Goal: Task Accomplishment & Management: Manage account settings

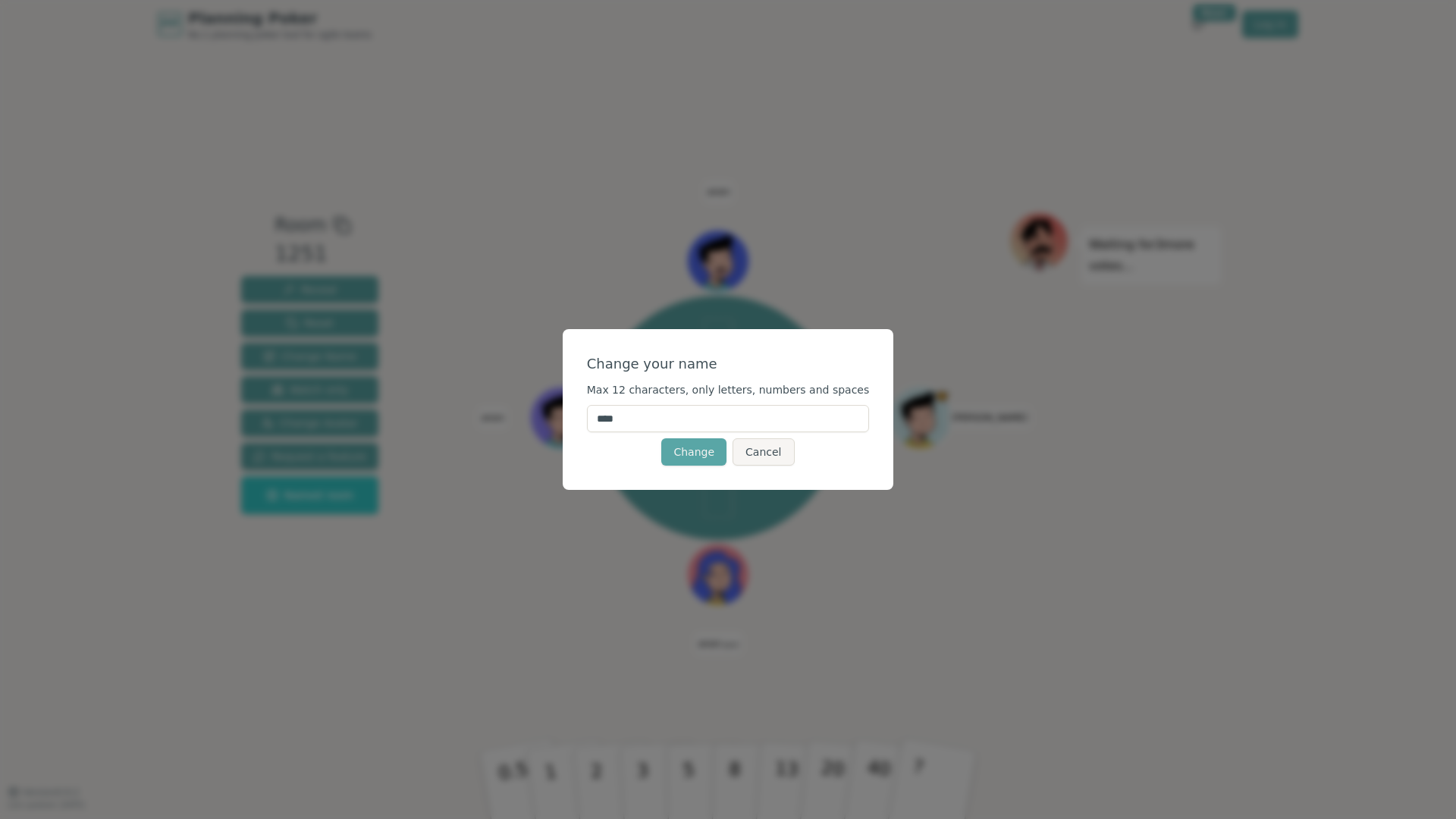
drag, startPoint x: 687, startPoint y: 422, endPoint x: 545, endPoint y: 369, distance: 151.6
click at [545, 369] on div "Change your name Max 12 characters, only letters, numbers and spaces **** Chang…" at bounding box center [728, 409] width 1456 height 819
click at [629, 417] on input "****" at bounding box center [728, 418] width 283 height 28
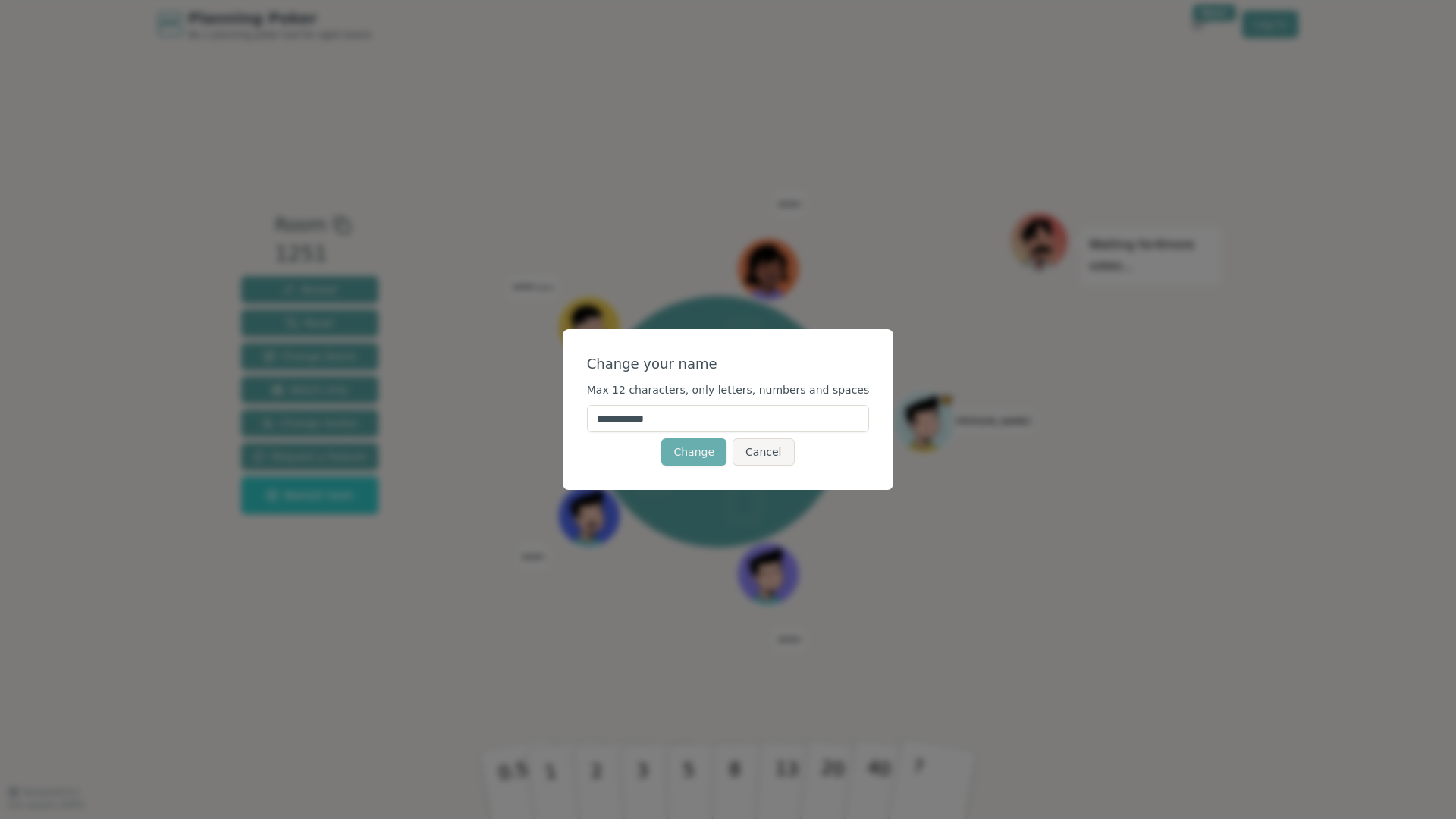
type input "**********"
click at [702, 448] on button "Change" at bounding box center [694, 452] width 65 height 28
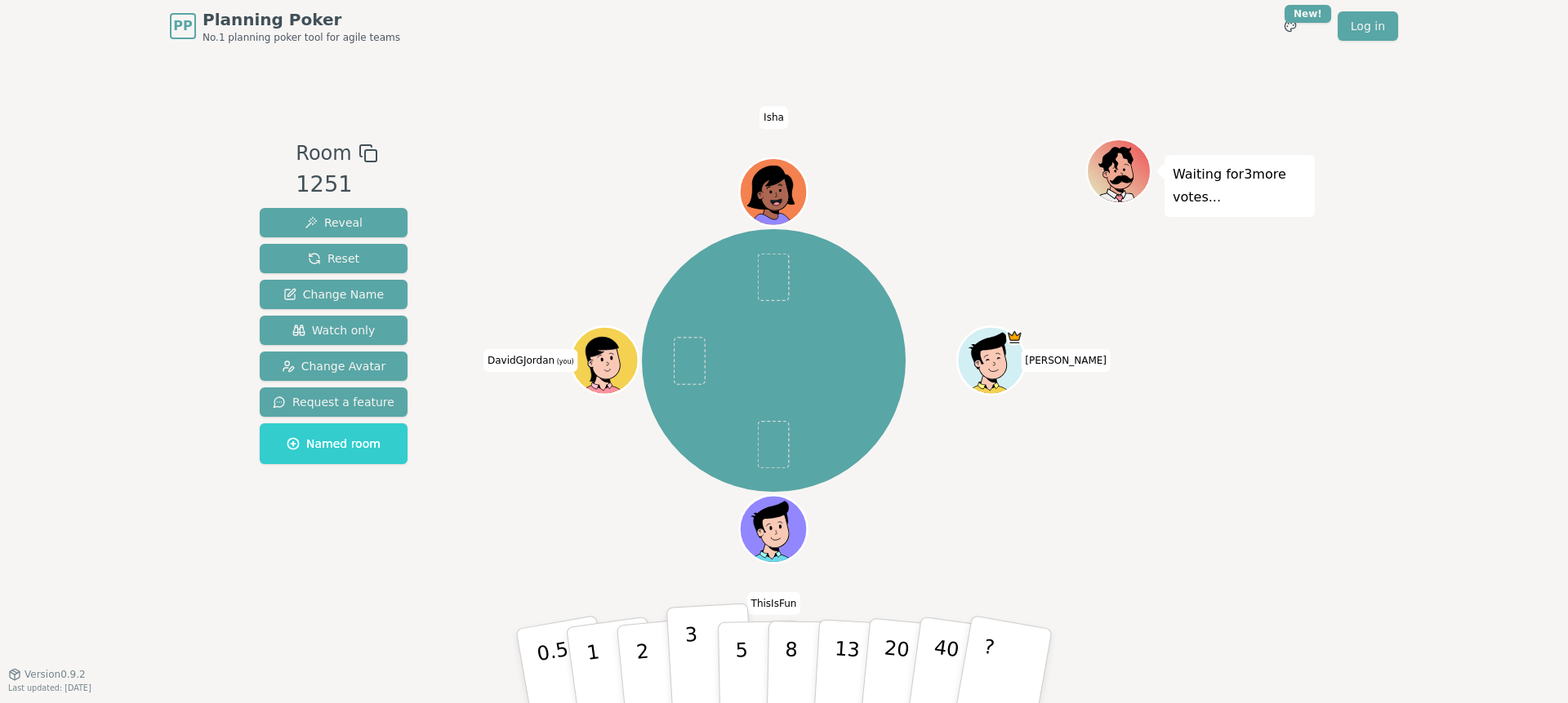
click at [701, 666] on button "3" at bounding box center [710, 666] width 89 height 127
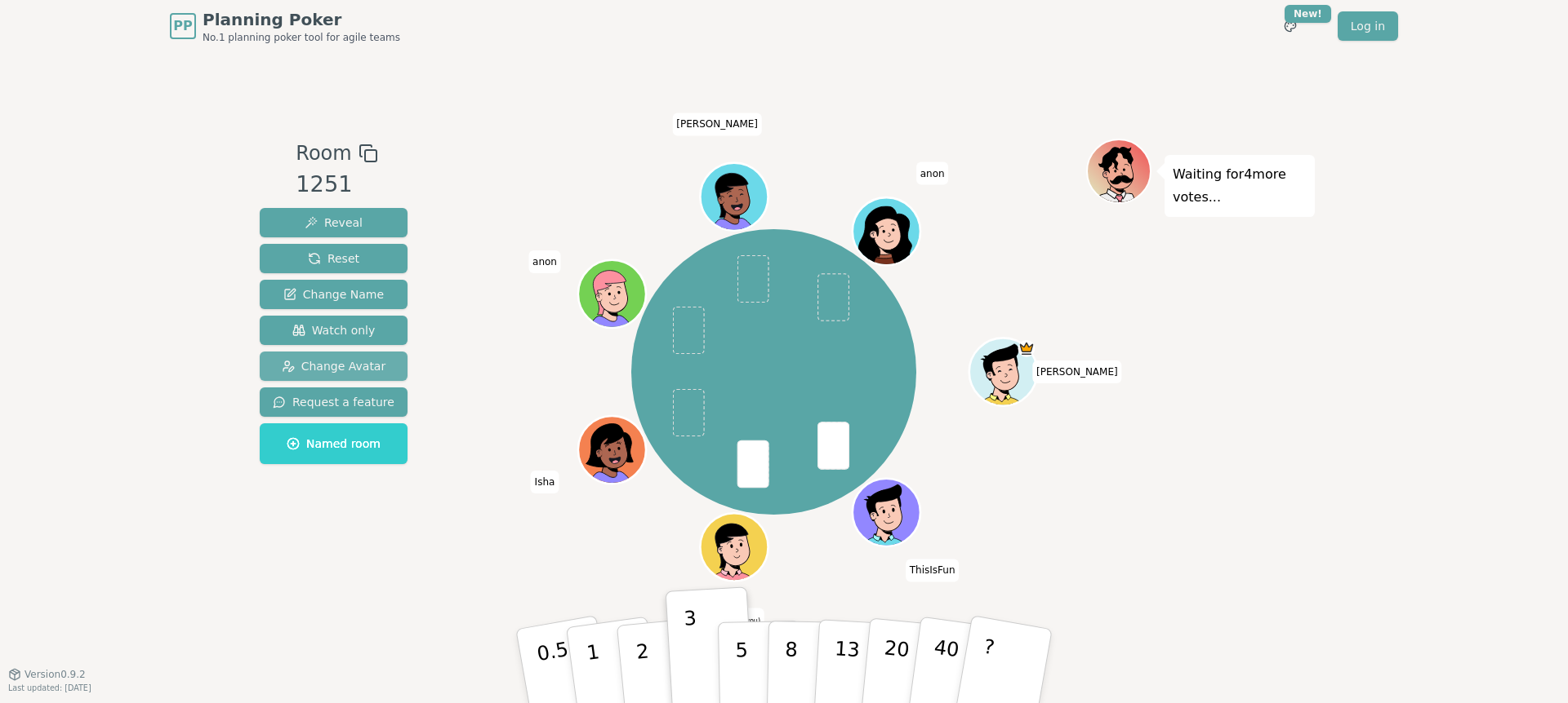
click at [342, 366] on span "Change Avatar" at bounding box center [334, 366] width 105 height 17
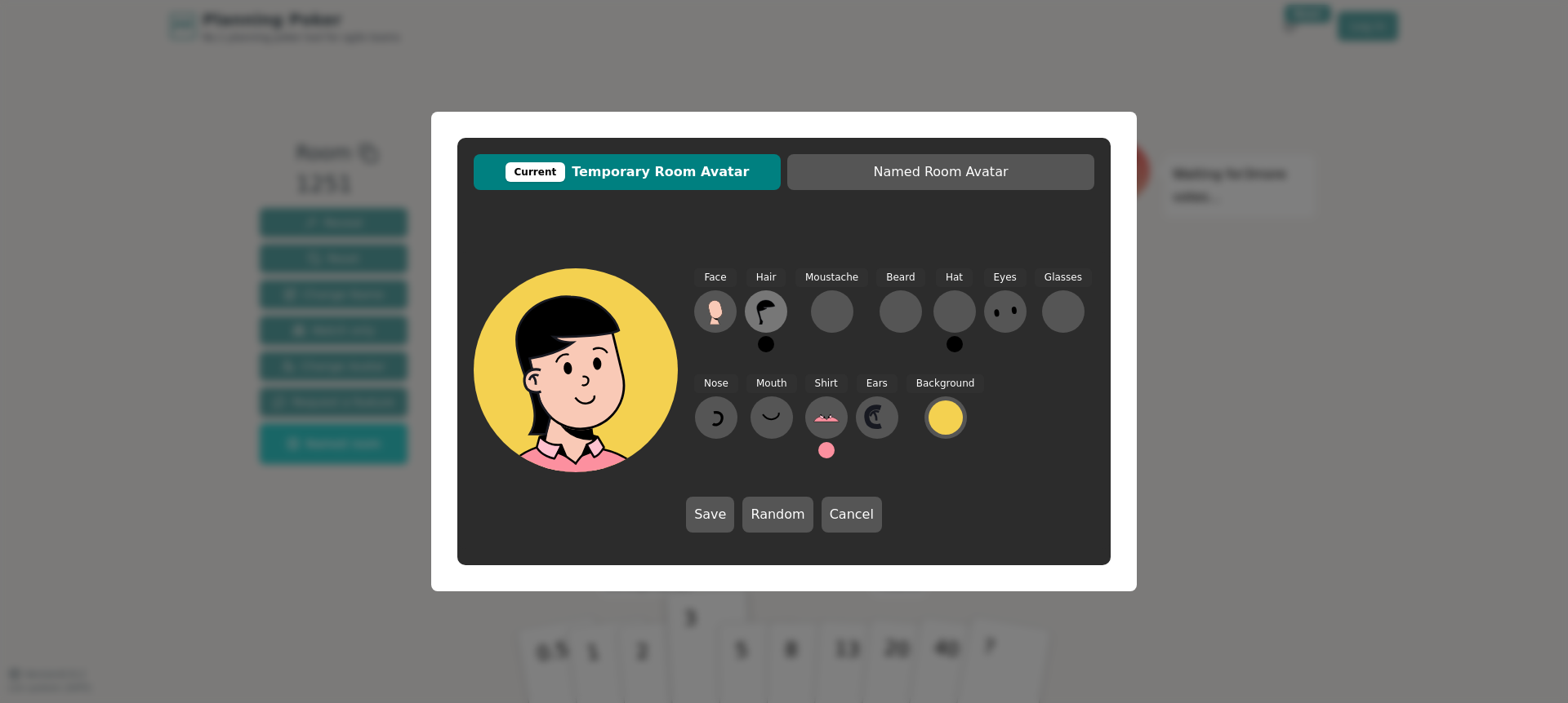
click at [774, 307] on icon at bounding box center [766, 311] width 26 height 26
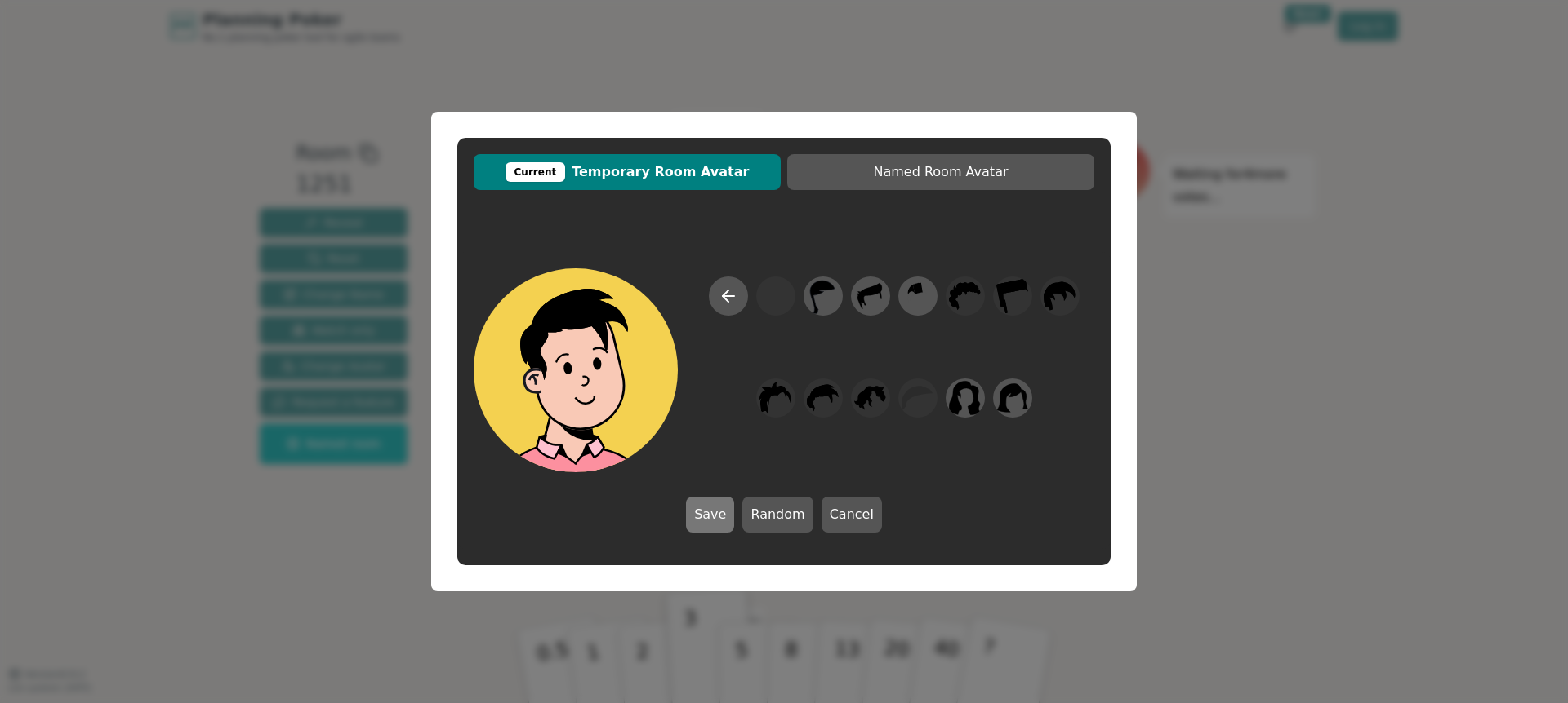
click at [715, 514] on button "Save" at bounding box center [709, 514] width 48 height 36
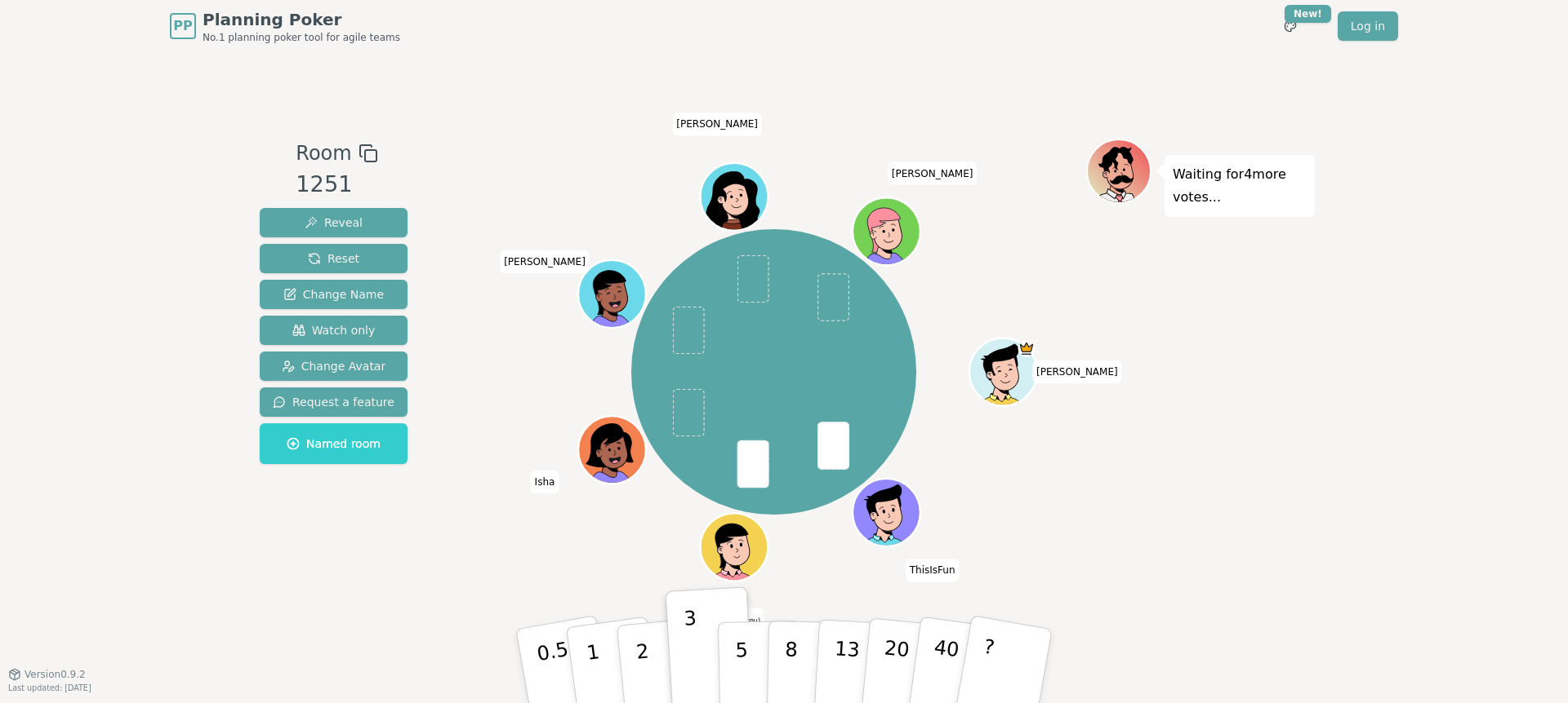
click at [1141, 608] on div "Room 1251 Reveal Reset Change Name Watch only Change Avatar Request a feature N…" at bounding box center [784, 363] width 1061 height 622
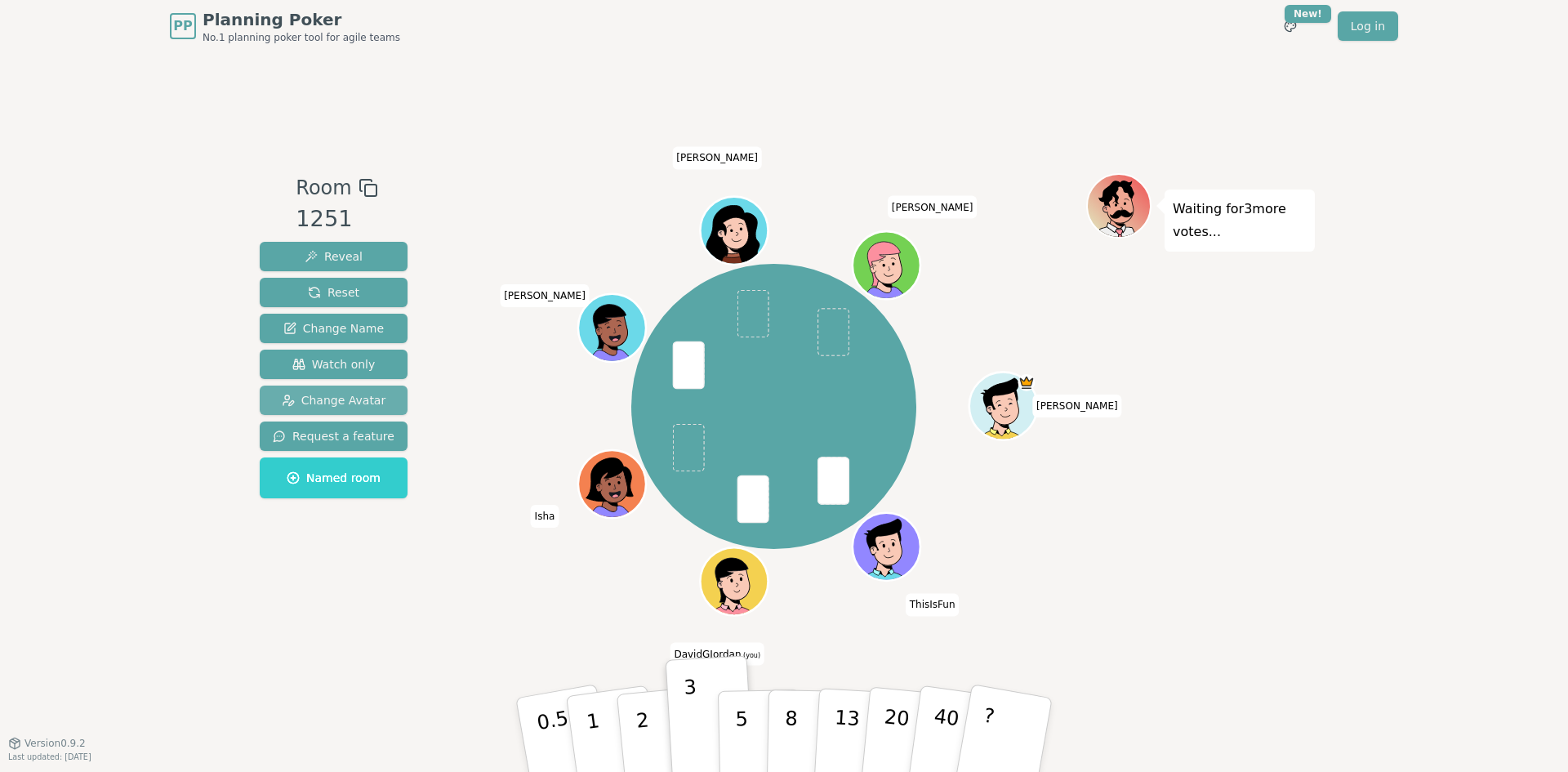
click at [351, 406] on span "Change Avatar" at bounding box center [334, 400] width 105 height 17
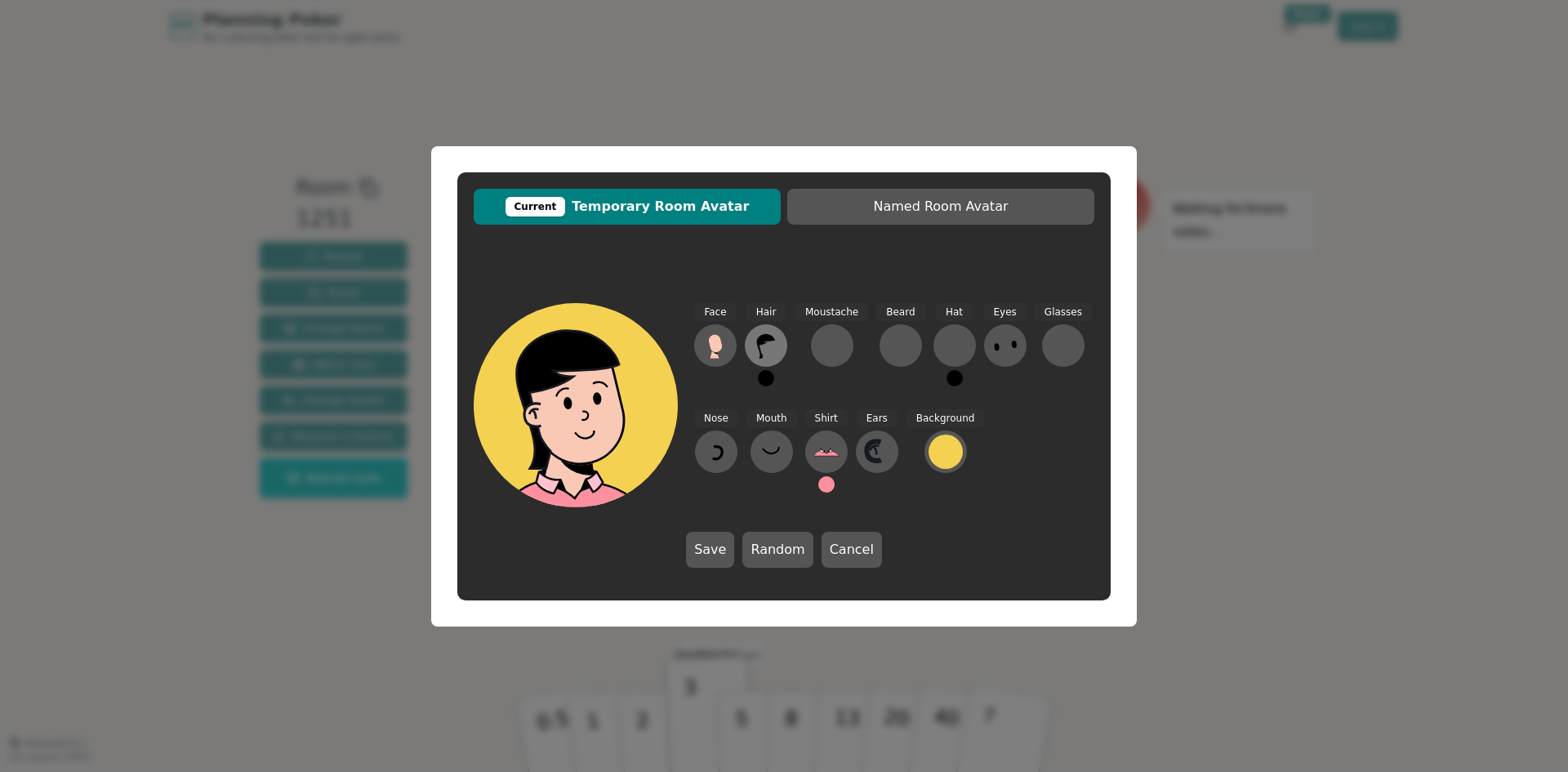
click at [767, 338] on icon at bounding box center [766, 346] width 18 height 25
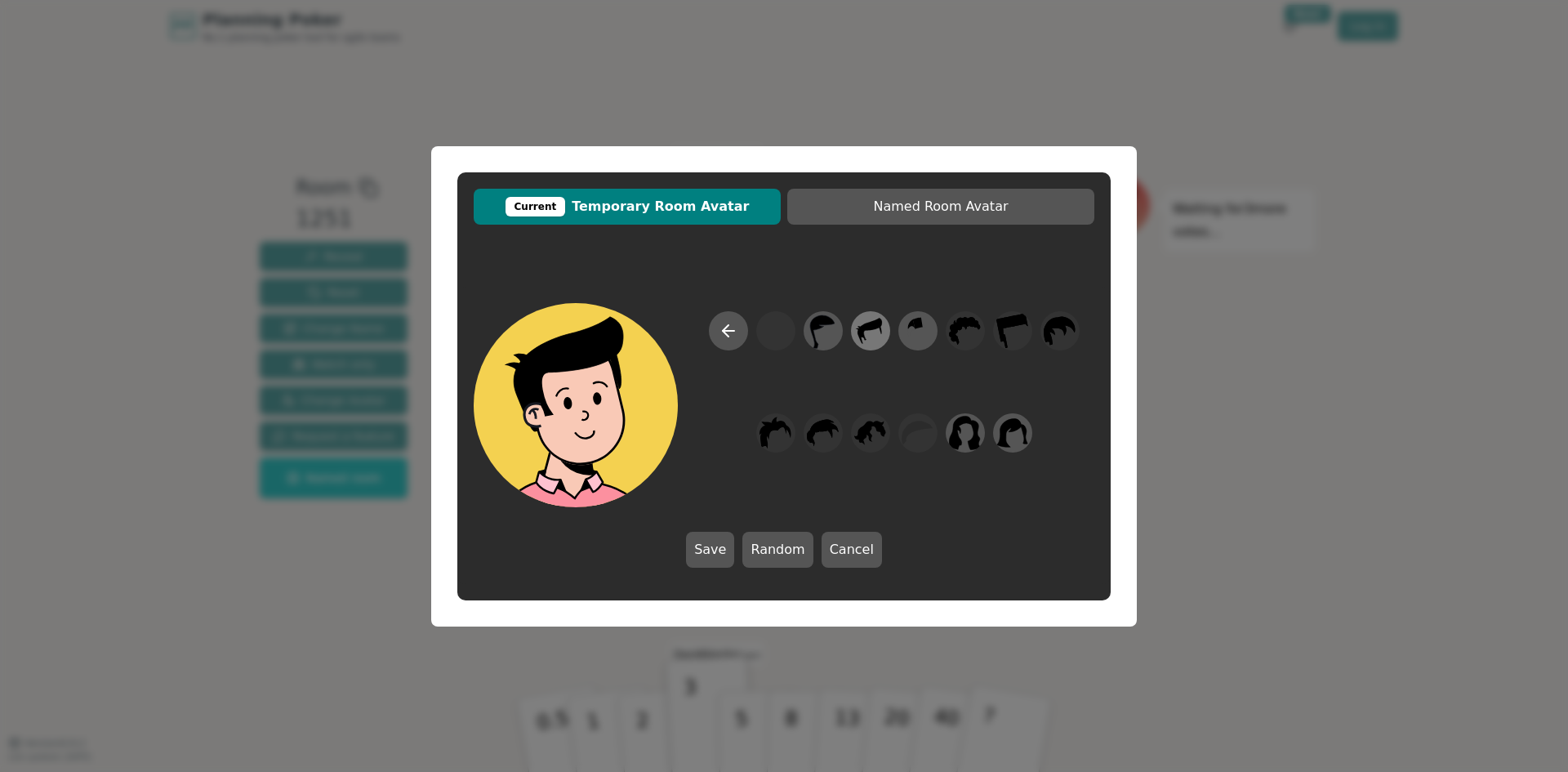
click at [879, 330] on icon at bounding box center [869, 330] width 32 height 37
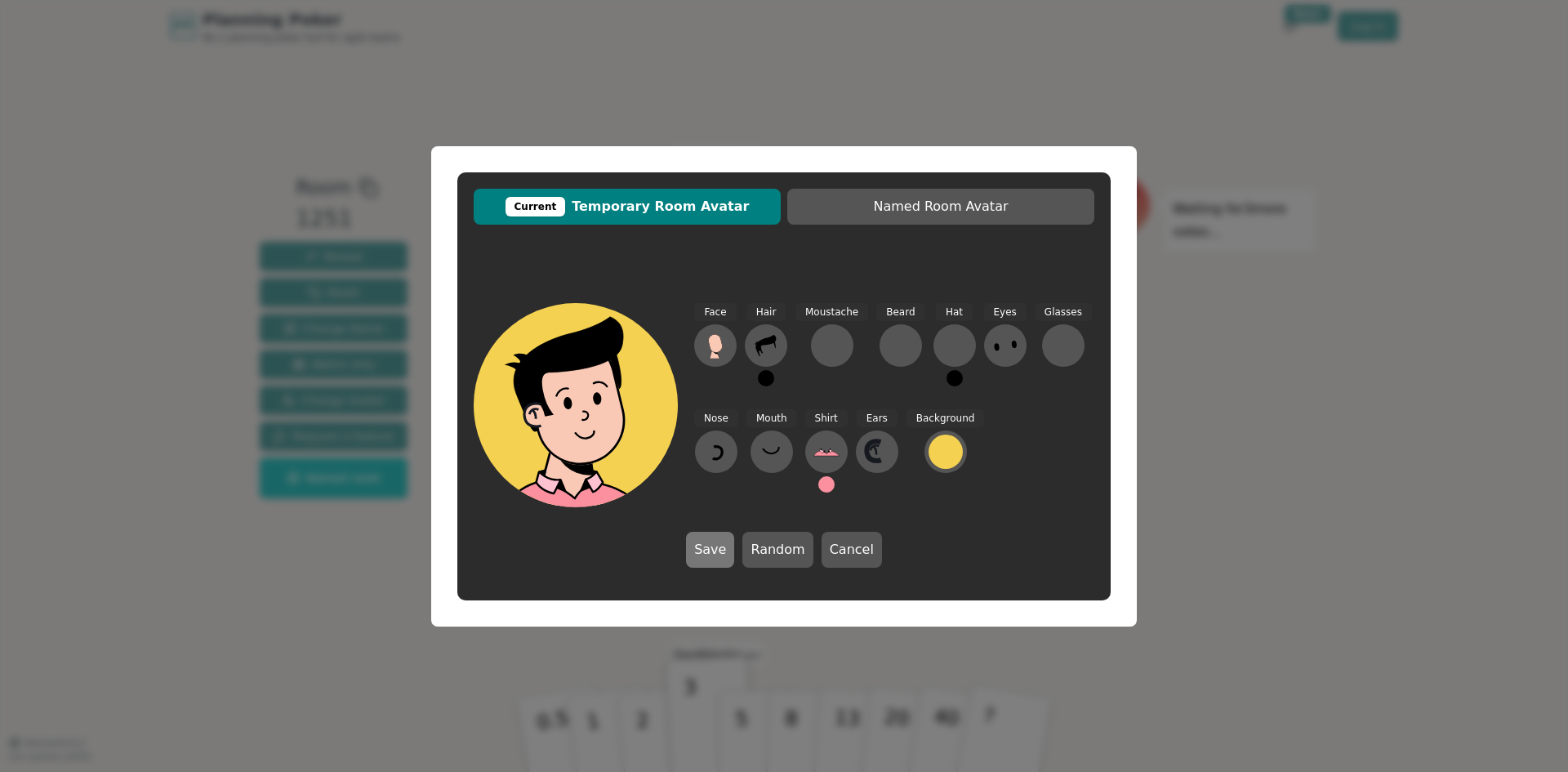
click at [707, 550] on button "Save" at bounding box center [709, 550] width 48 height 36
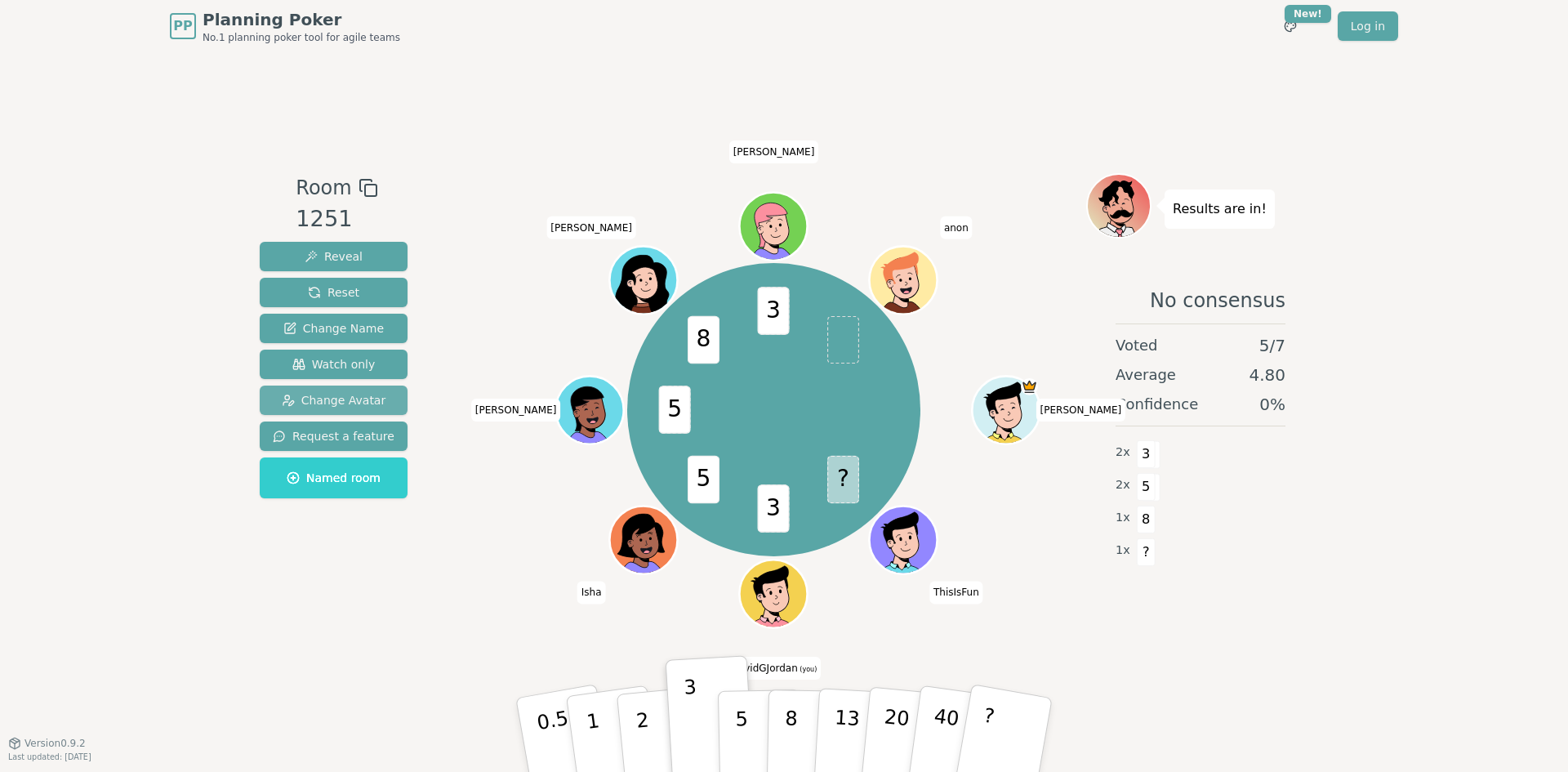
click at [301, 393] on span "Change Avatar" at bounding box center [334, 400] width 105 height 17
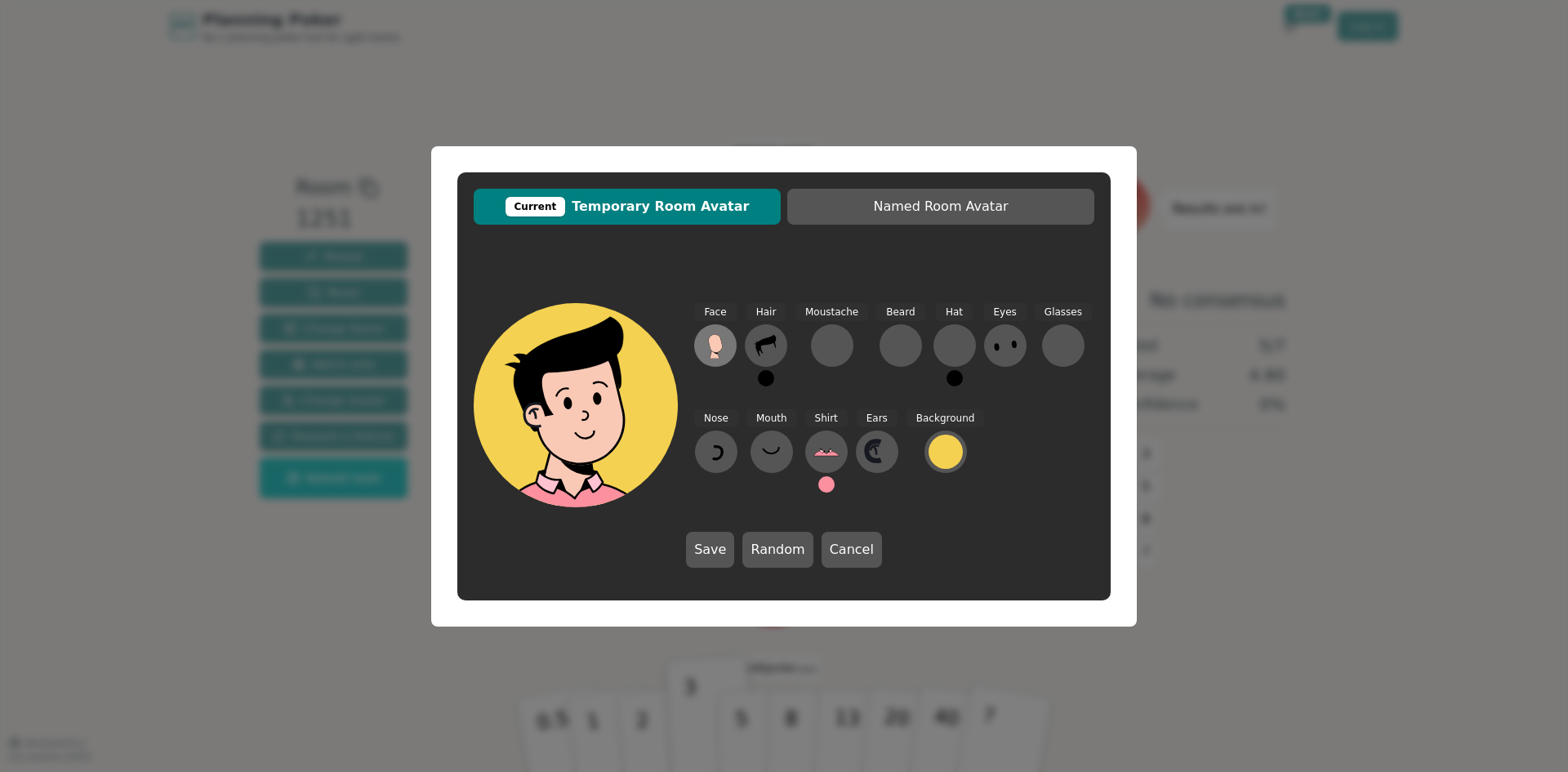
click at [722, 341] on icon at bounding box center [715, 345] width 26 height 26
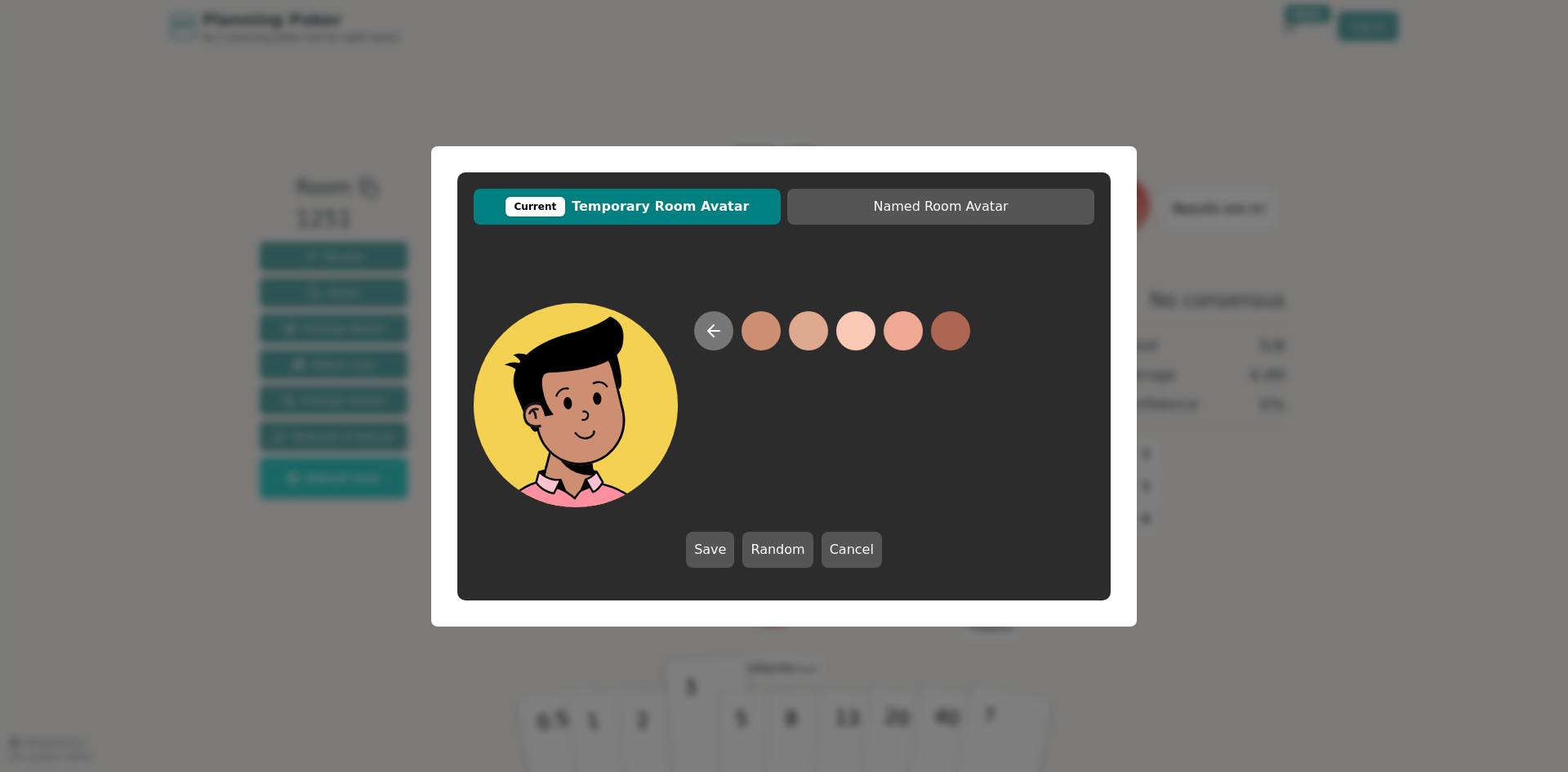
click at [718, 336] on icon at bounding box center [713, 331] width 20 height 20
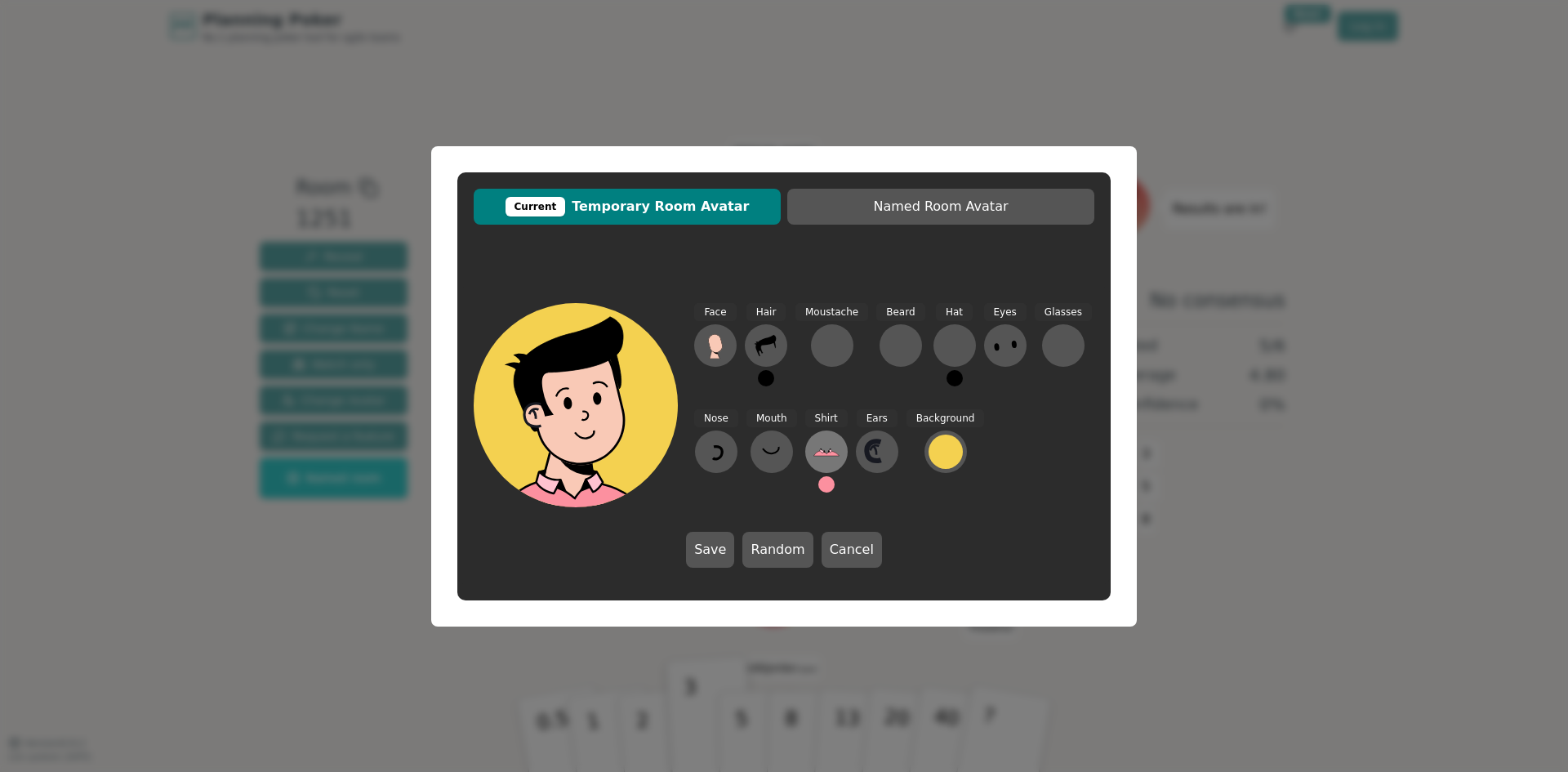
click at [816, 450] on icon at bounding box center [826, 452] width 26 height 26
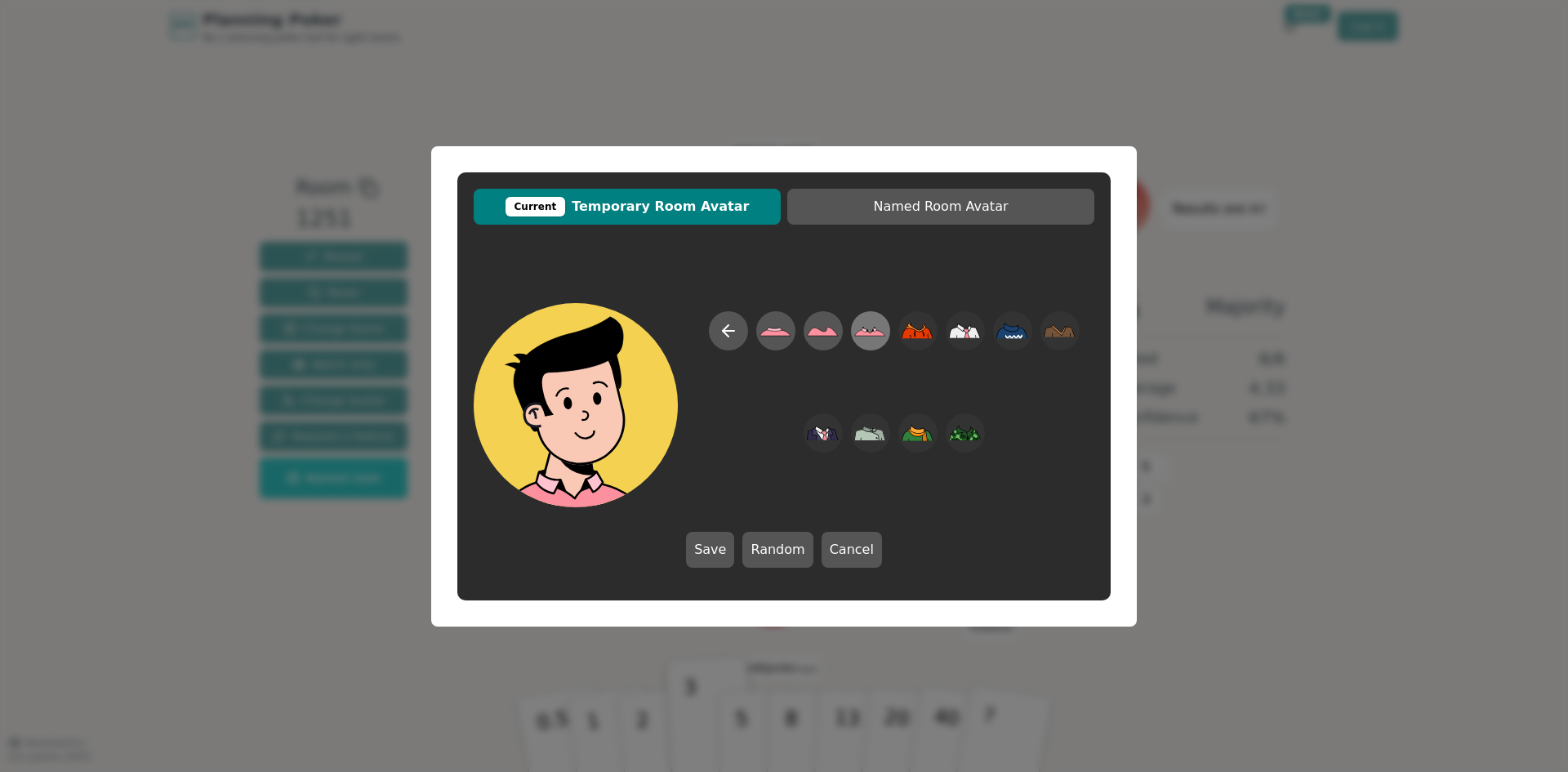
click at [868, 329] on icon at bounding box center [869, 330] width 32 height 37
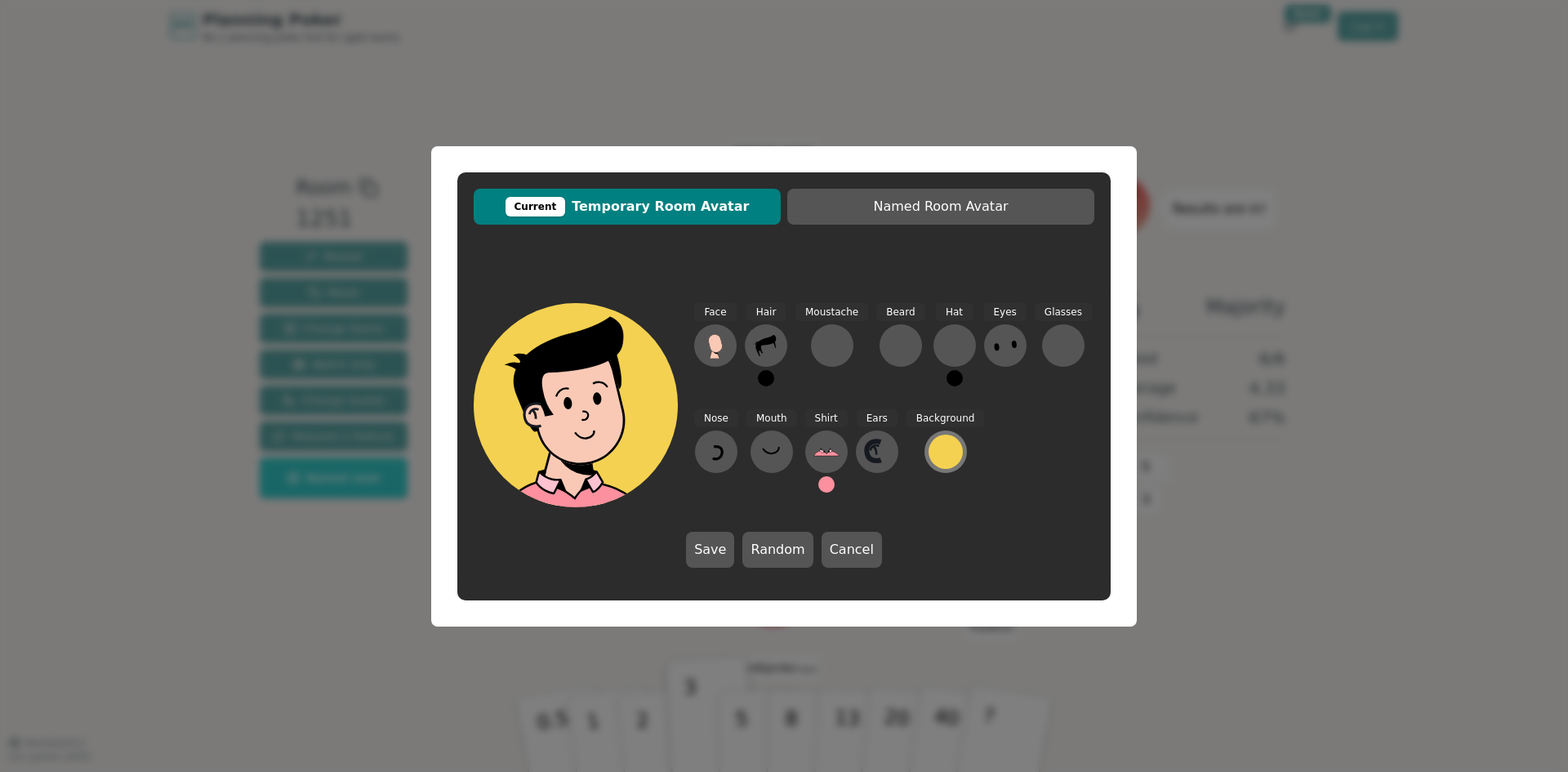
click at [935, 458] on div at bounding box center [946, 452] width 35 height 35
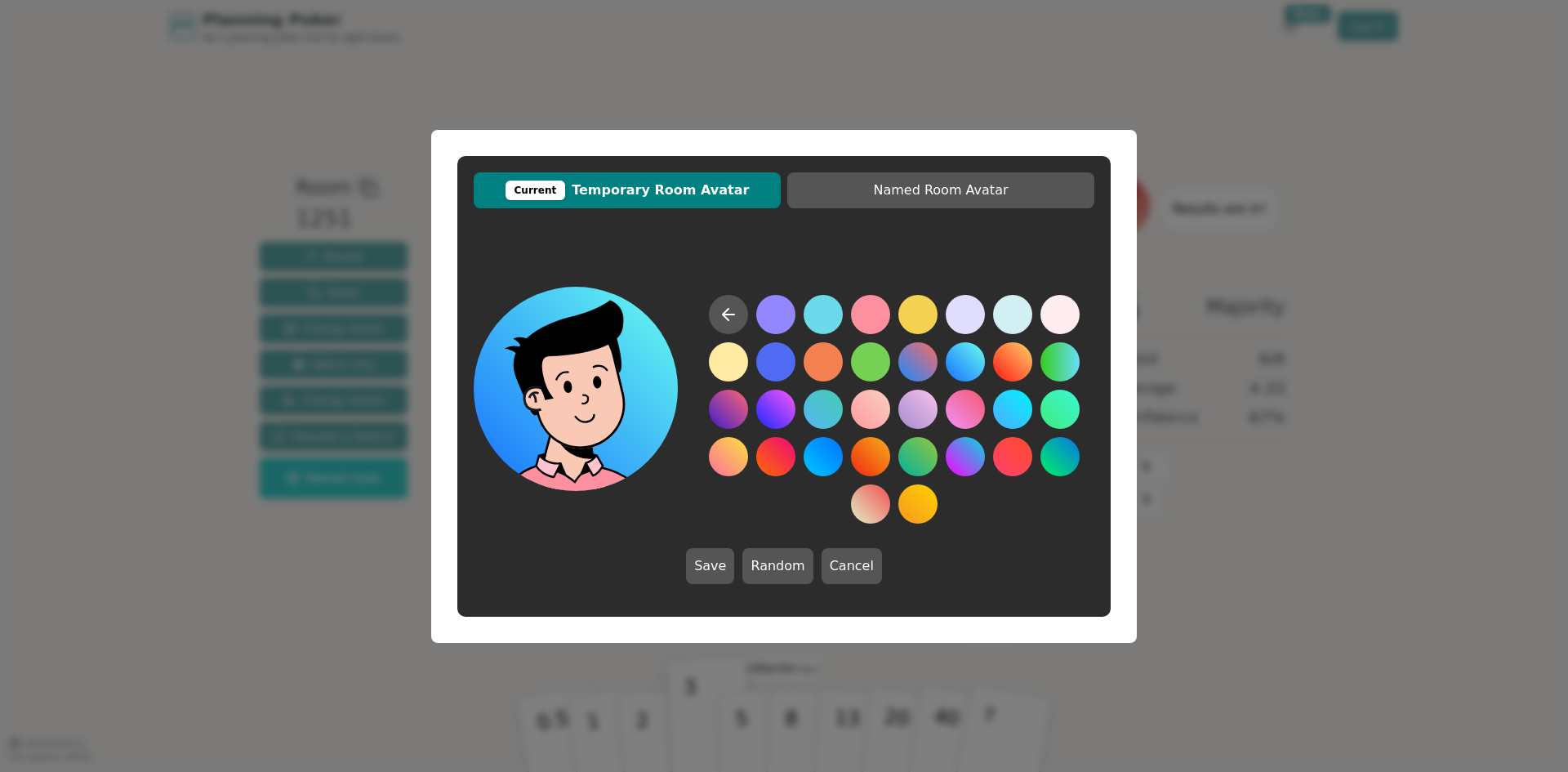
click at [949, 364] on button at bounding box center [965, 362] width 40 height 40
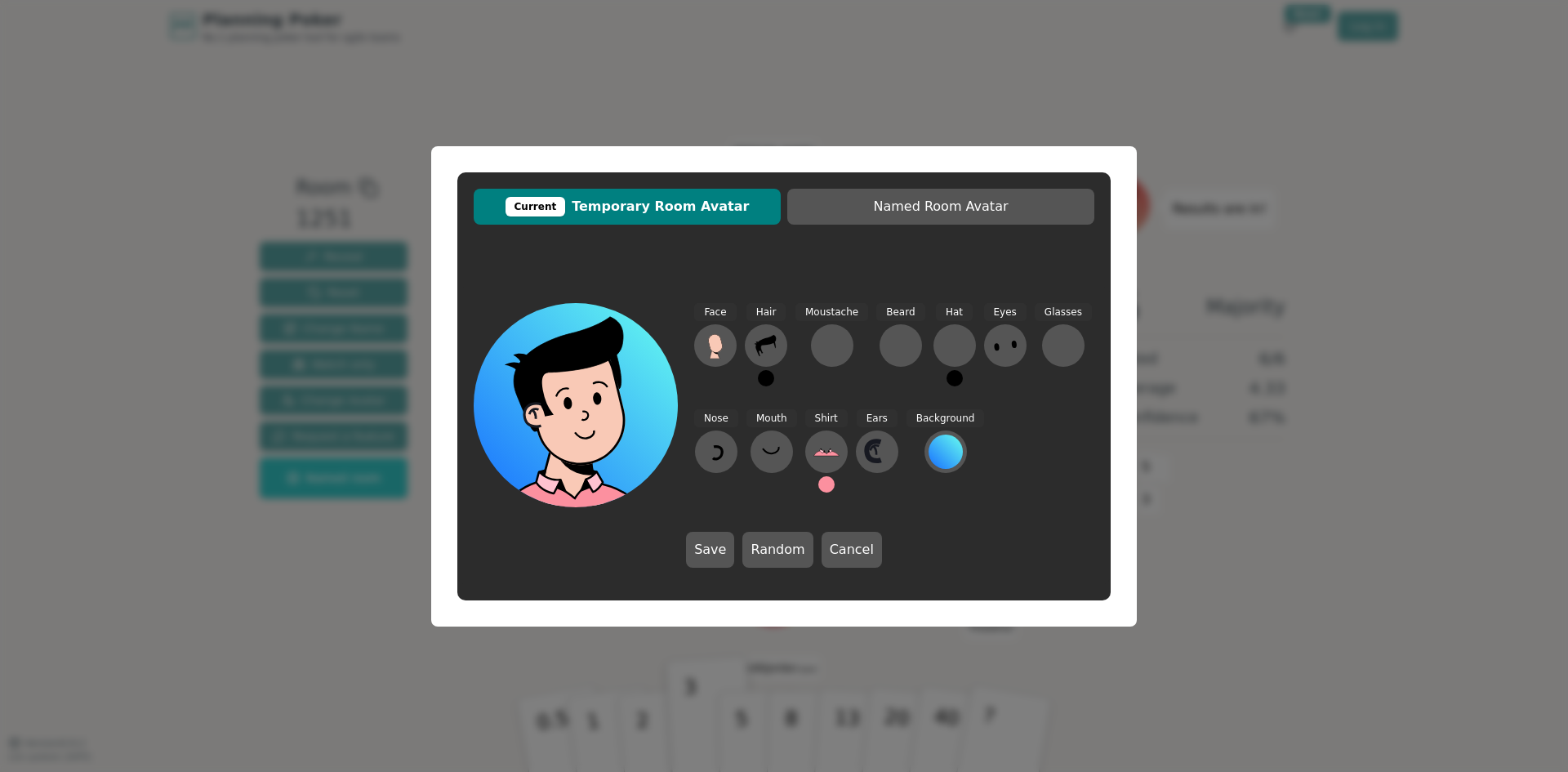
click at [827, 485] on button at bounding box center [826, 484] width 17 height 17
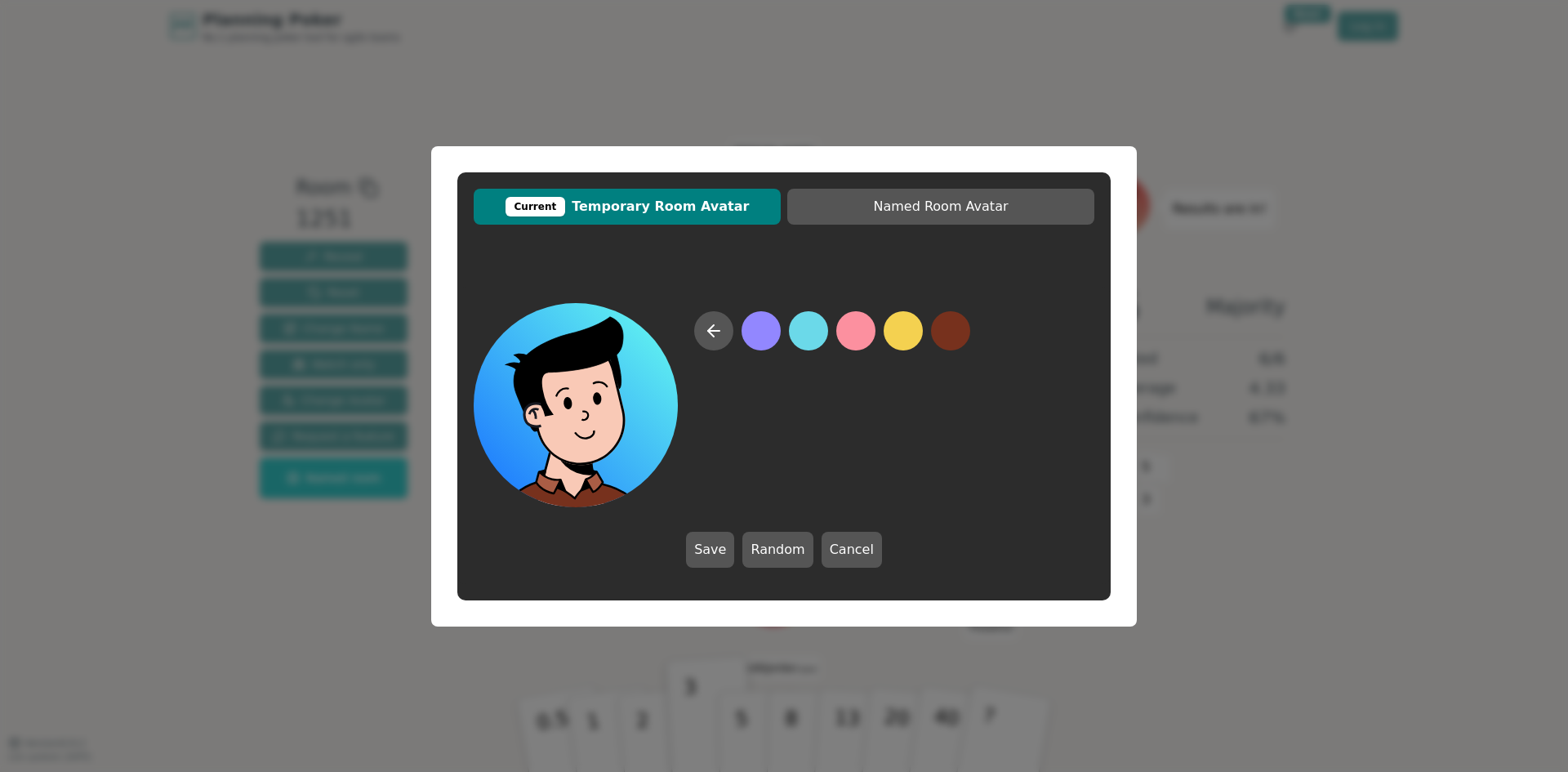
click at [956, 341] on button at bounding box center [950, 331] width 40 height 40
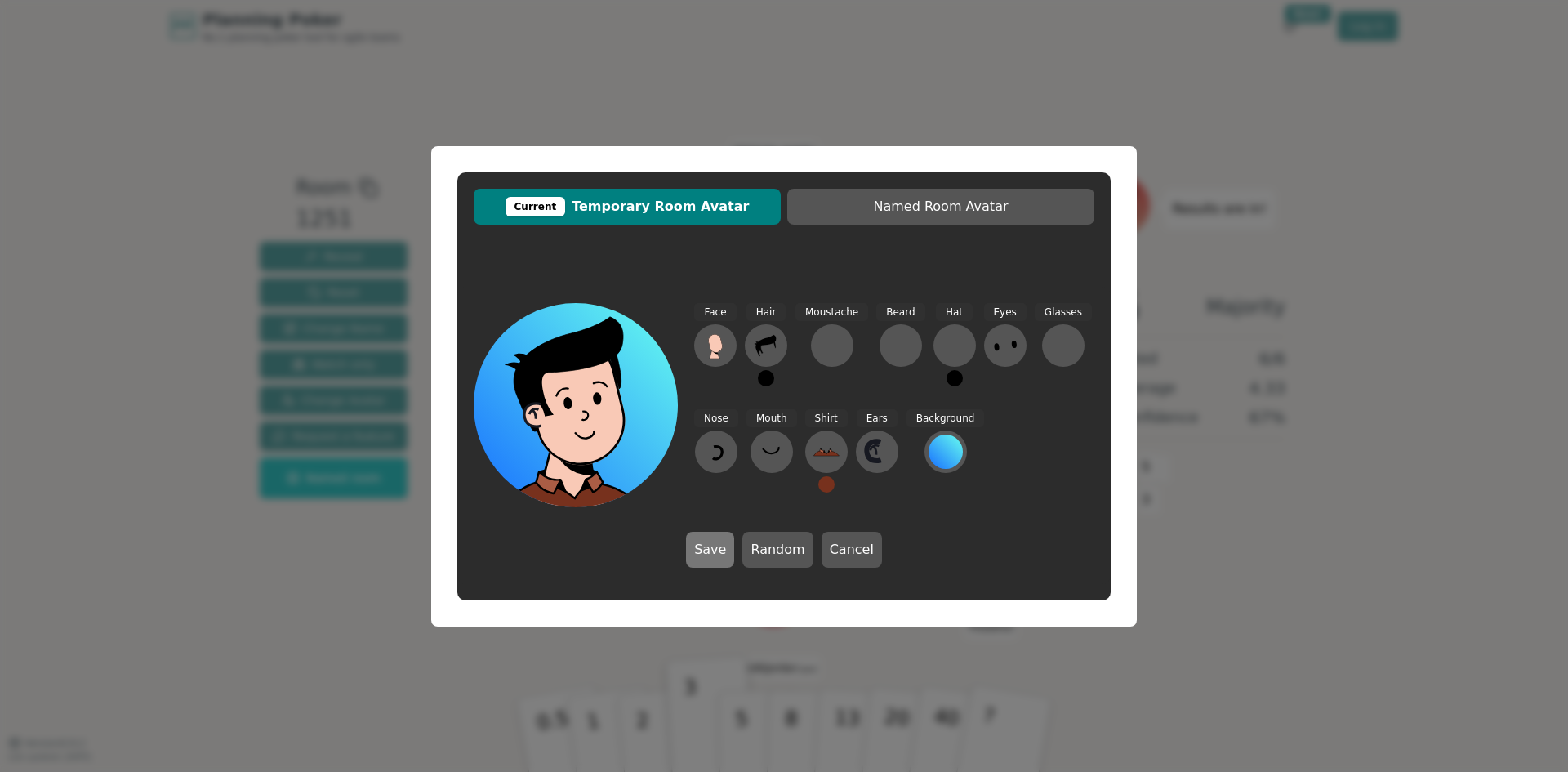
click at [719, 541] on button "Save" at bounding box center [709, 550] width 48 height 36
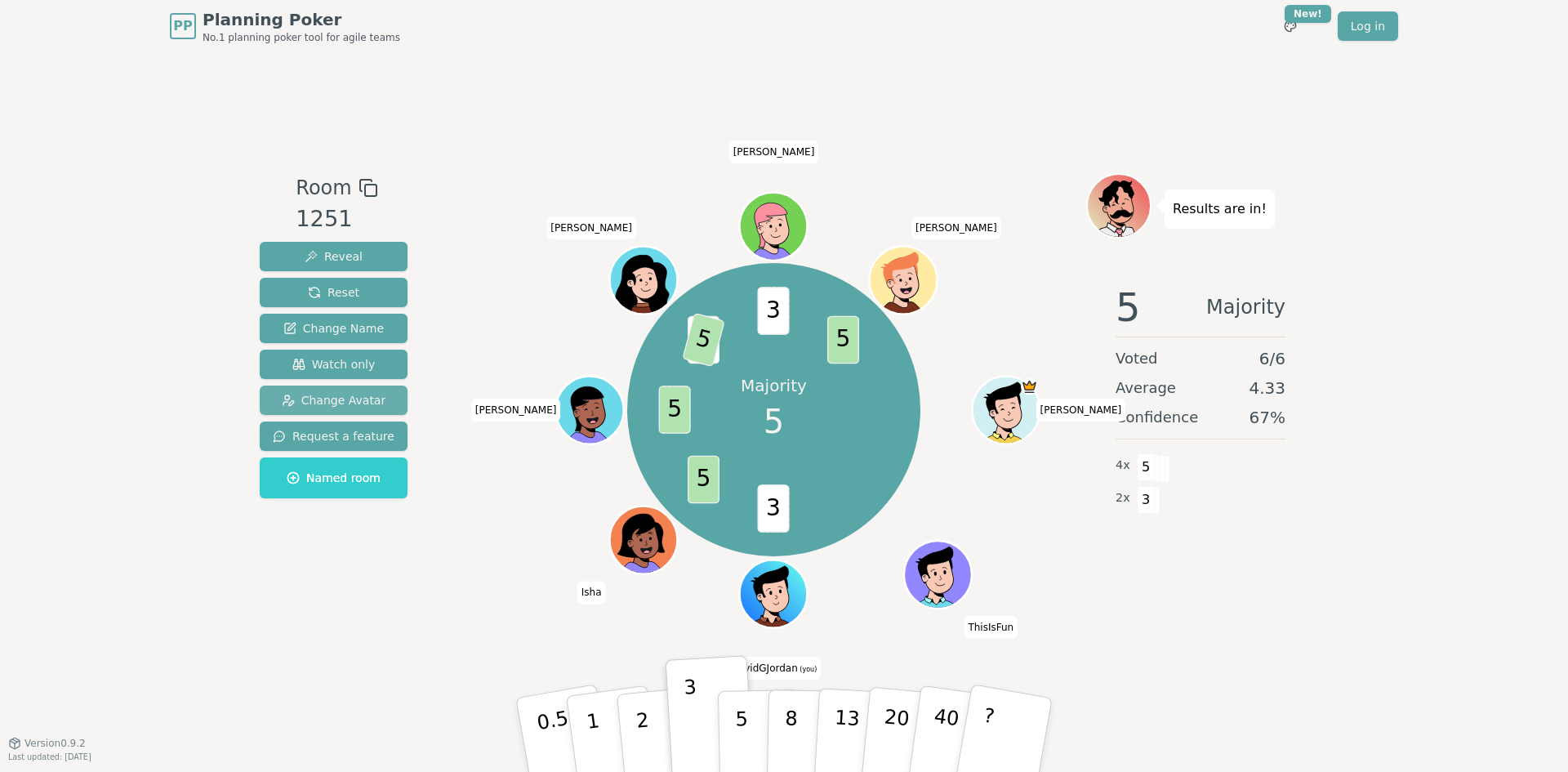
click at [365, 399] on span "Change Avatar" at bounding box center [334, 400] width 105 height 17
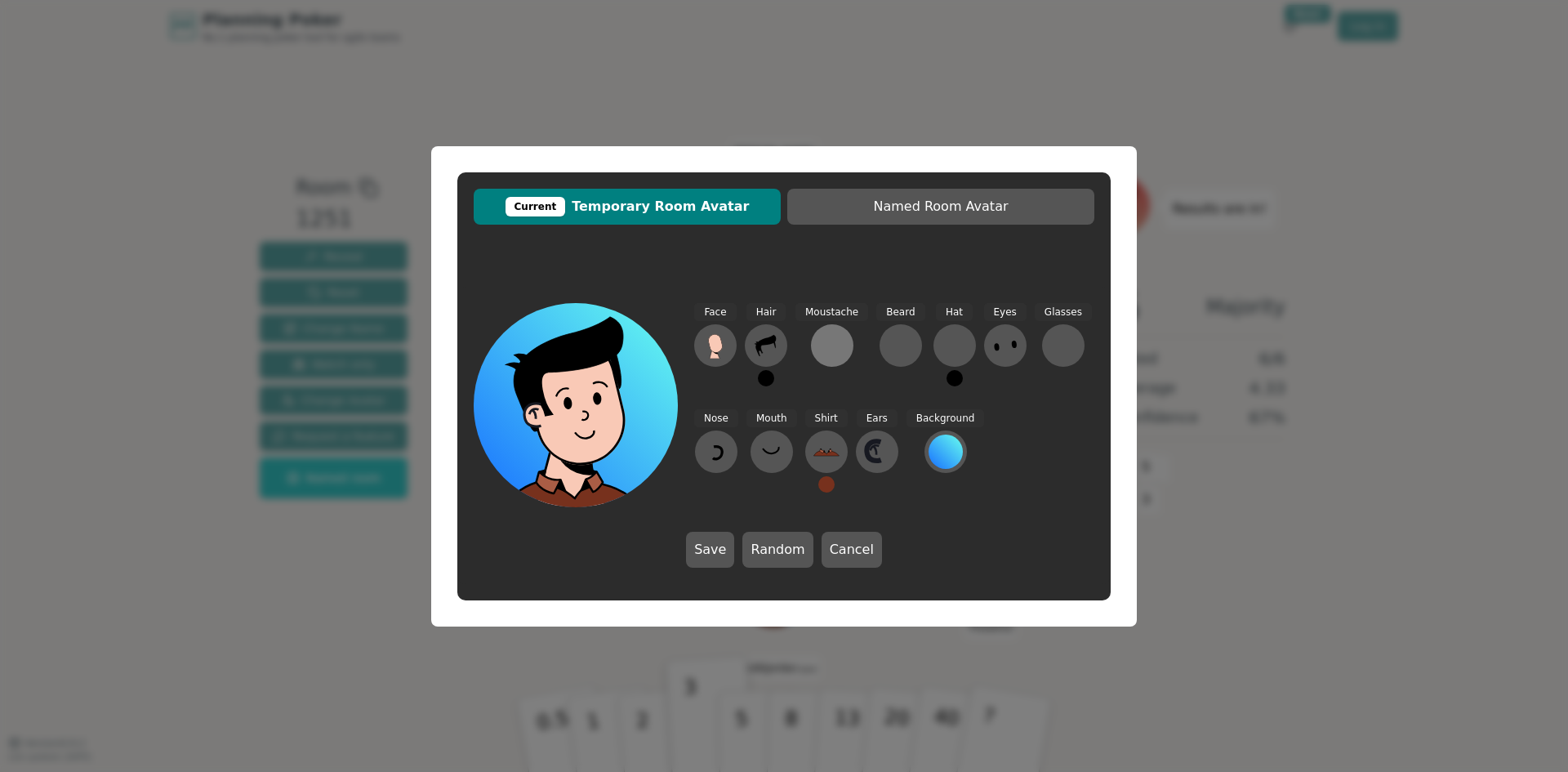
click at [838, 351] on div at bounding box center [832, 345] width 26 height 26
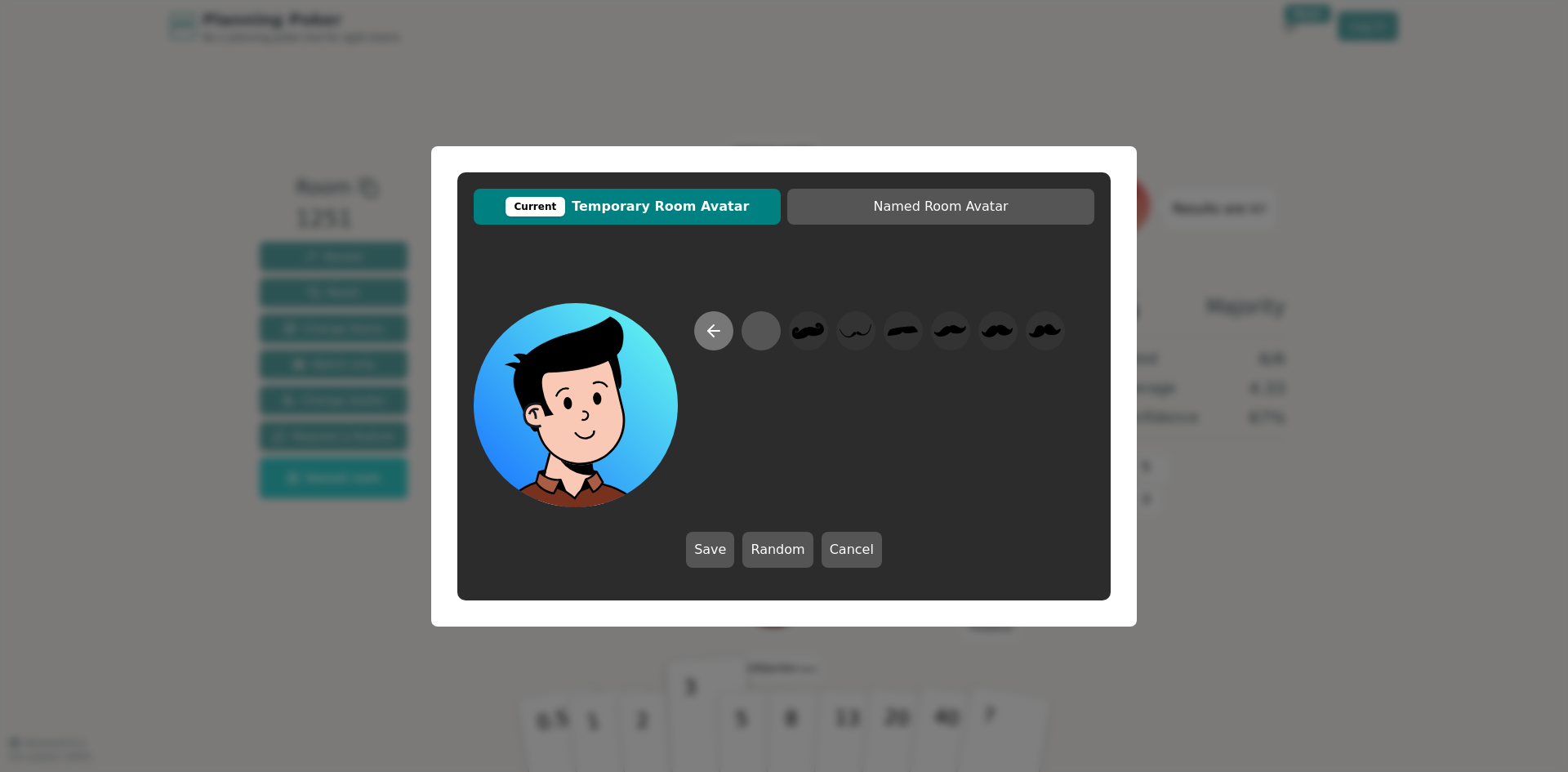
click at [706, 325] on icon at bounding box center [713, 331] width 20 height 20
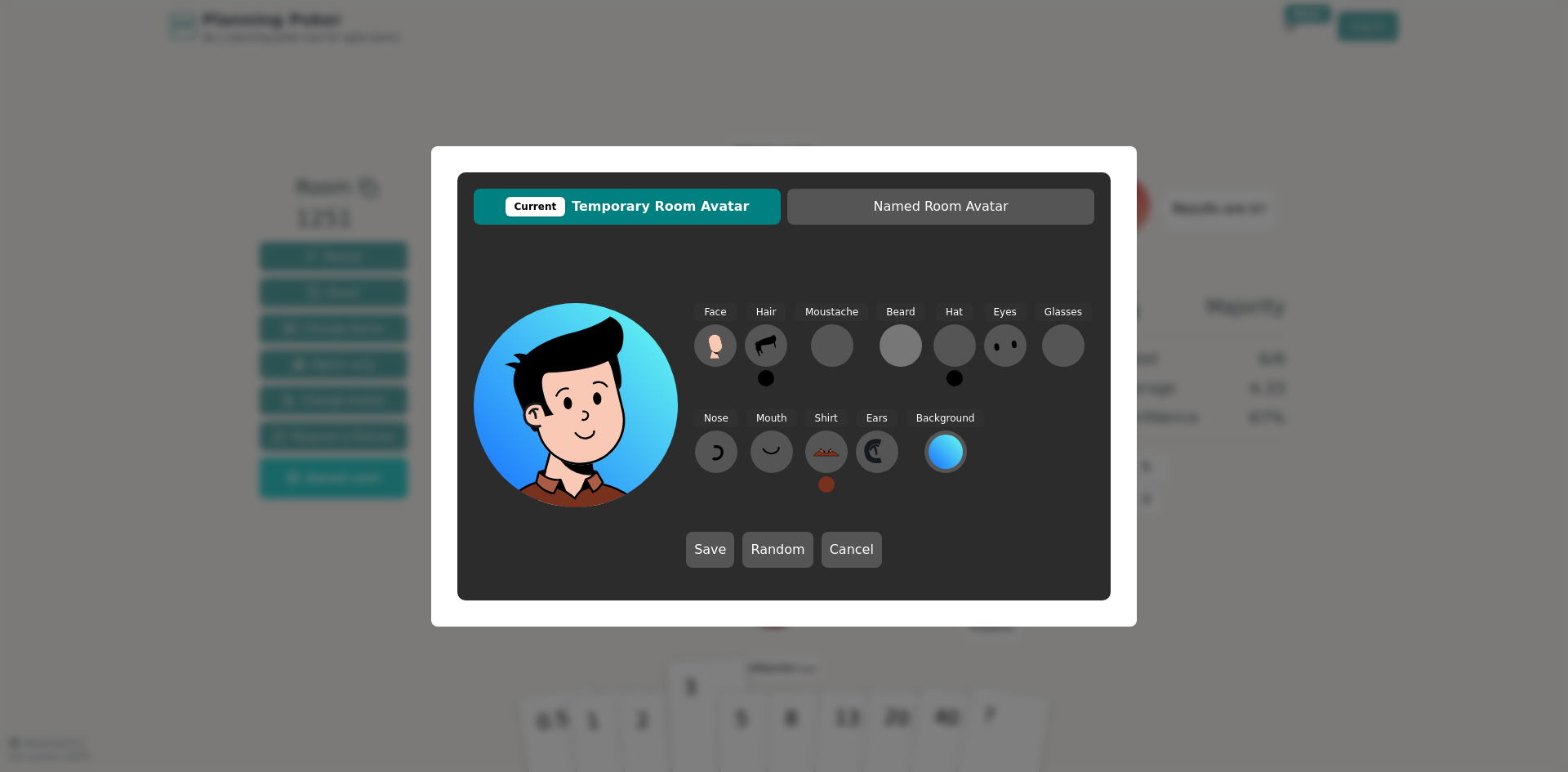
click at [889, 339] on div at bounding box center [900, 345] width 26 height 26
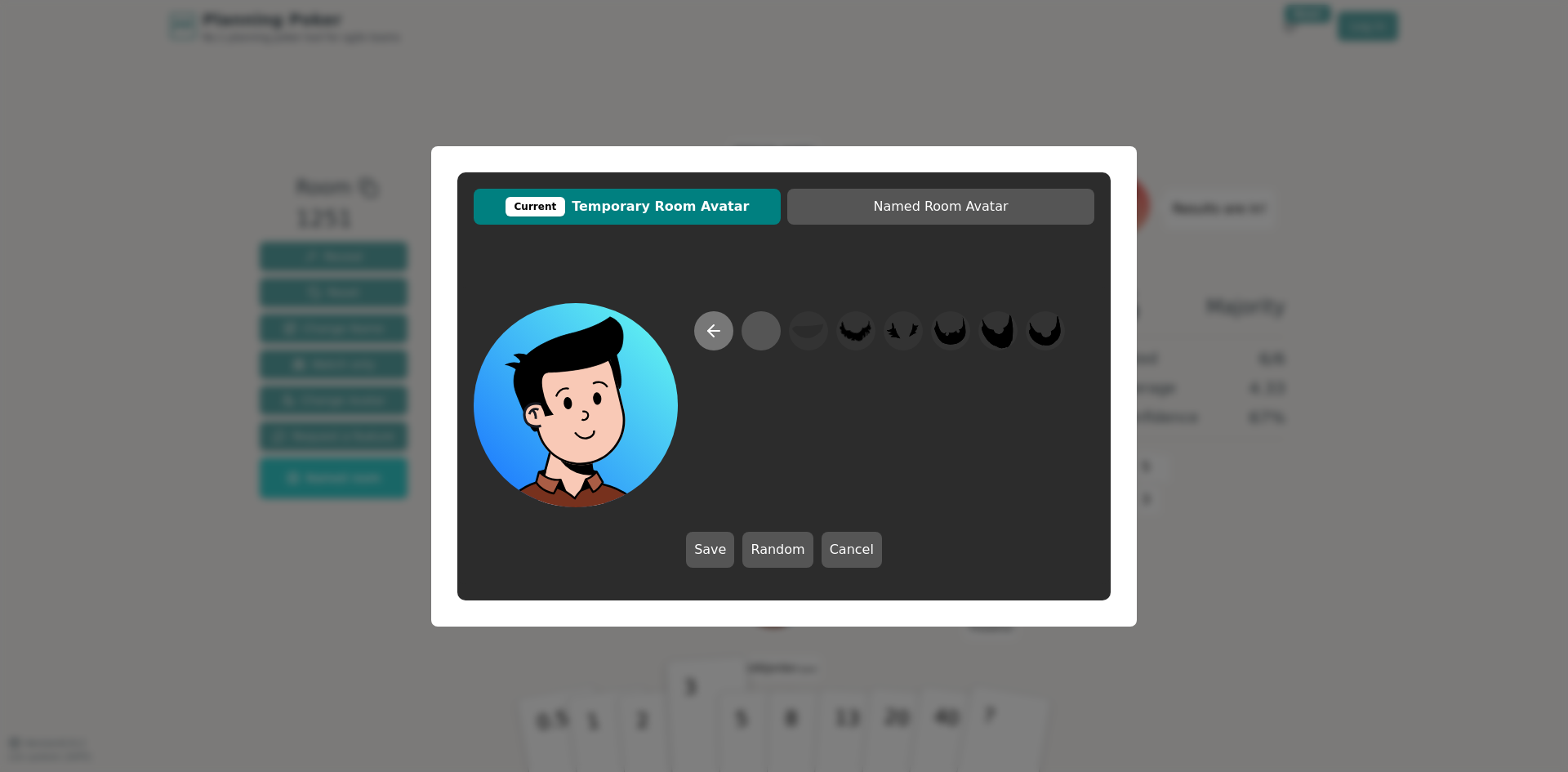
click at [723, 340] on button at bounding box center [713, 331] width 40 height 40
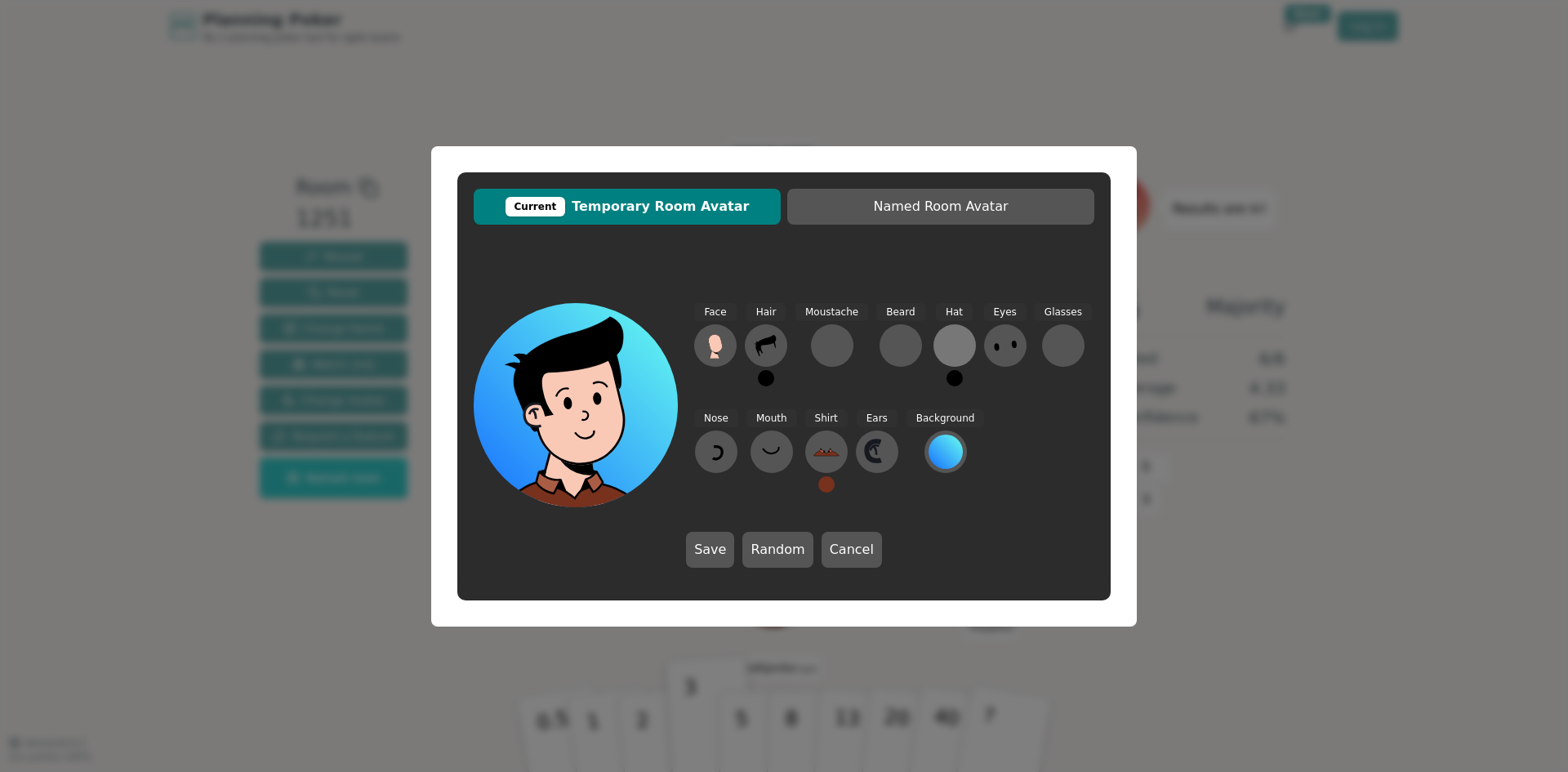
click at [946, 341] on div at bounding box center [954, 345] width 26 height 26
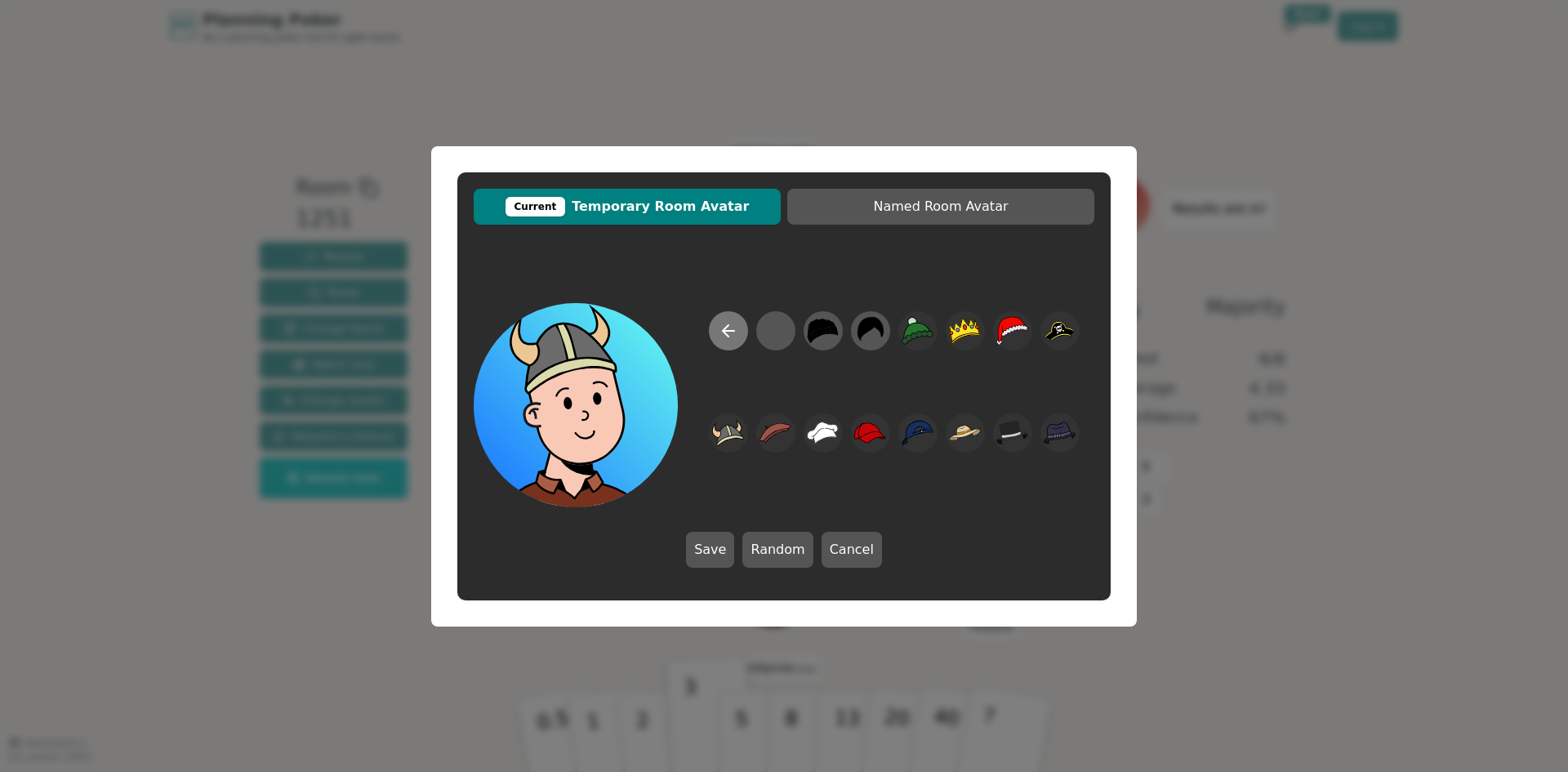
click at [723, 323] on icon at bounding box center [728, 331] width 20 height 20
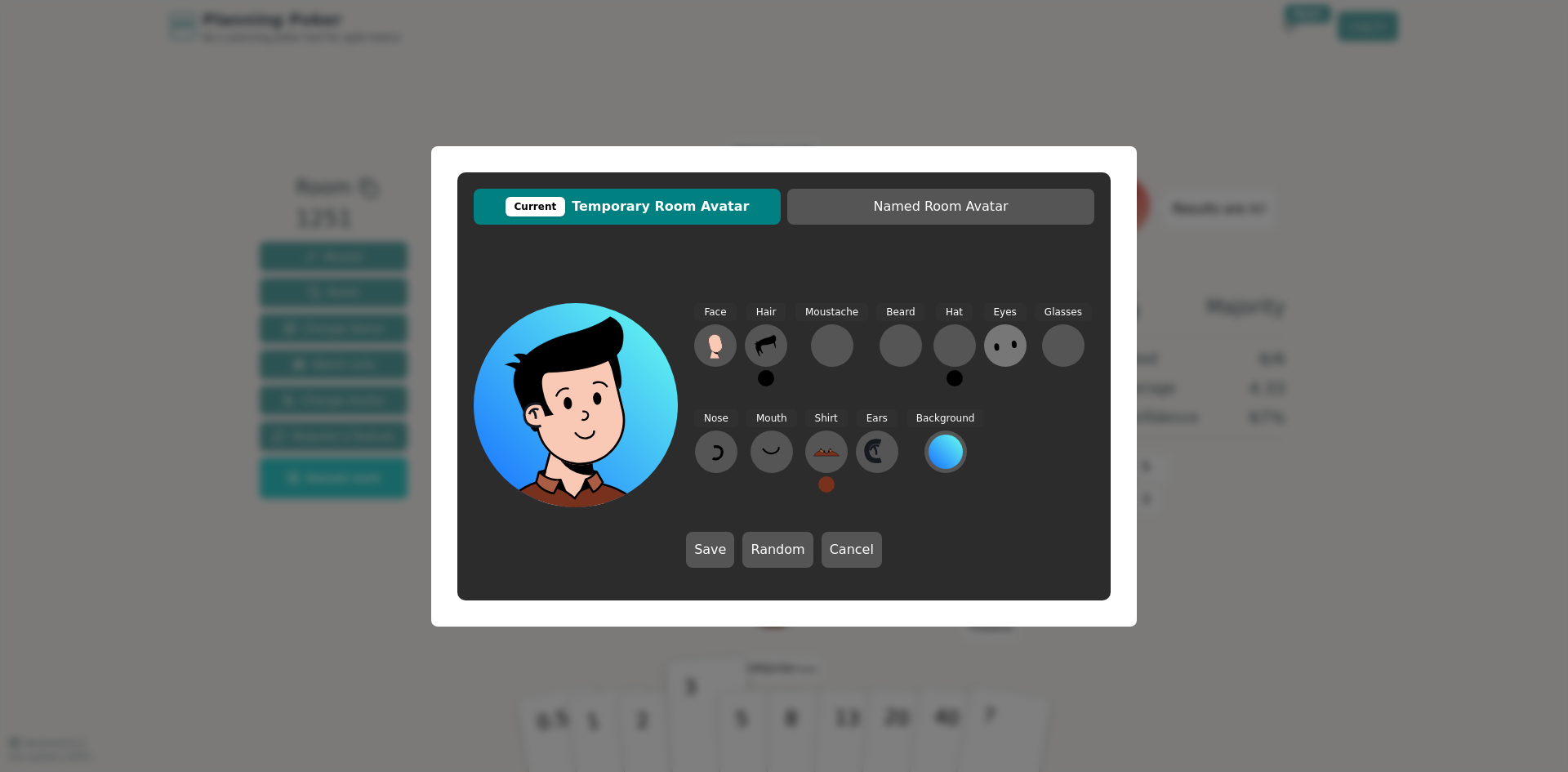
click at [1002, 346] on icon at bounding box center [1005, 345] width 26 height 26
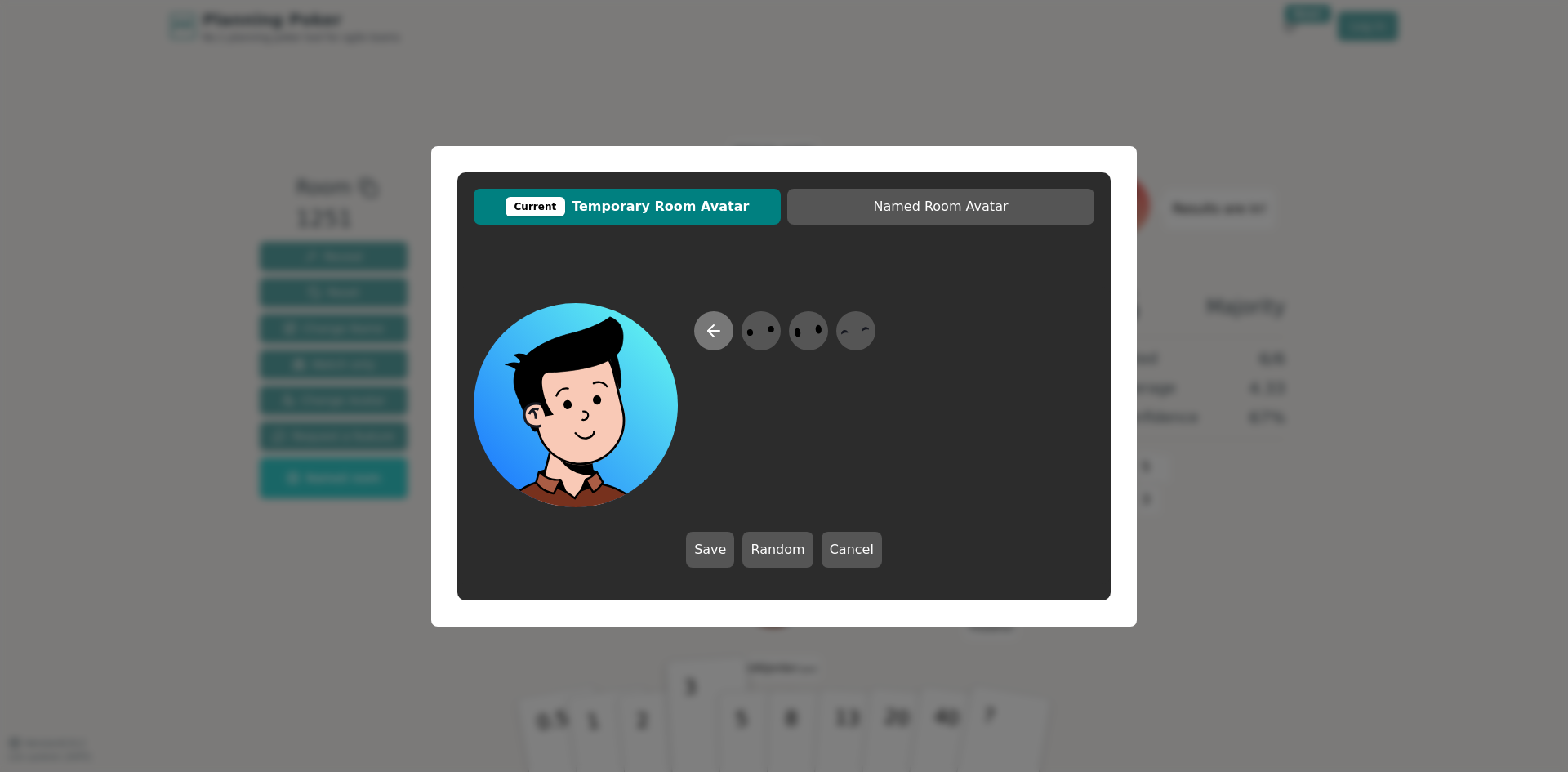
click at [701, 328] on button at bounding box center [713, 331] width 40 height 40
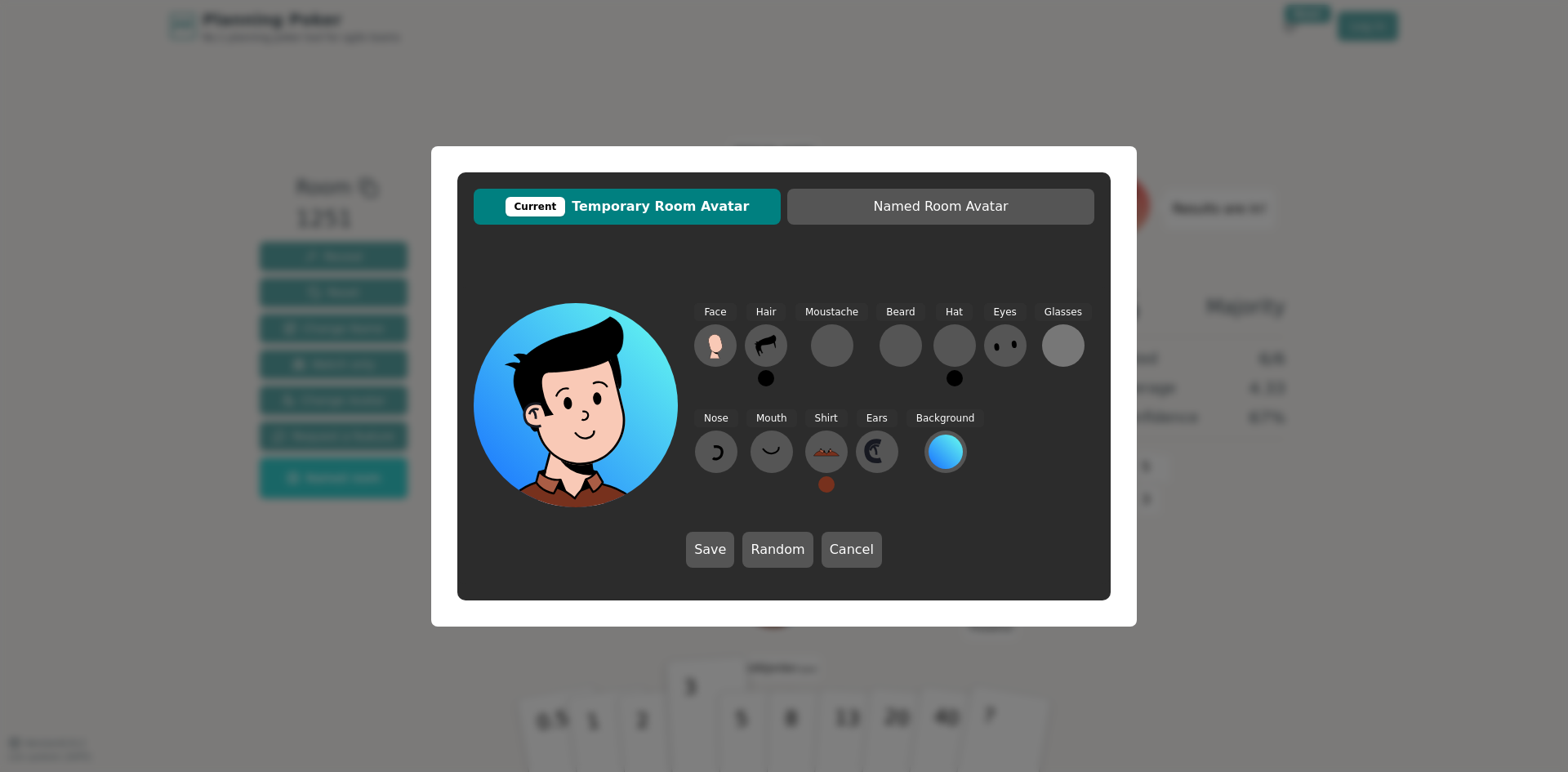
click at [1065, 347] on div at bounding box center [1063, 345] width 26 height 26
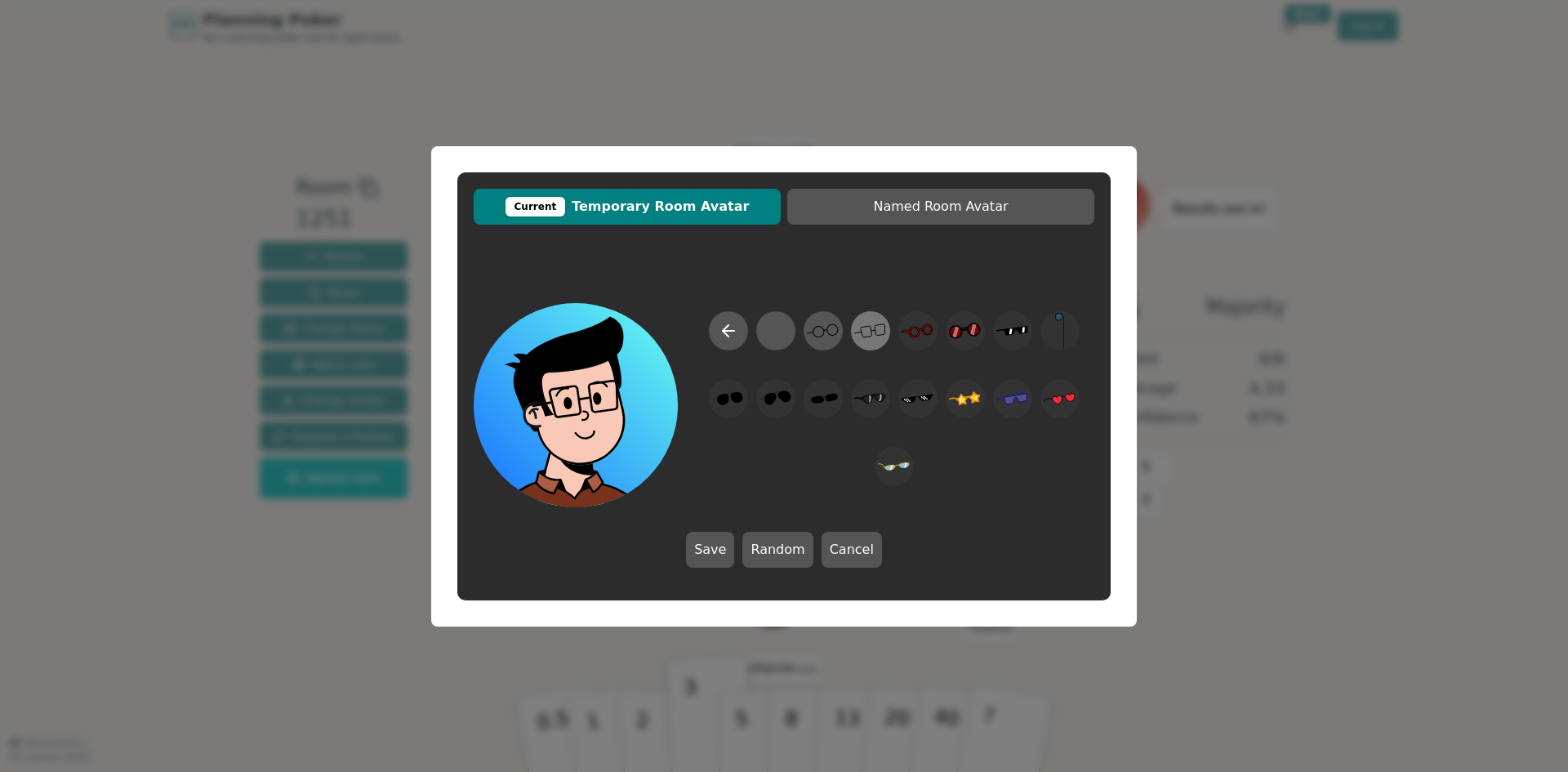
click at [872, 332] on icon at bounding box center [869, 330] width 32 height 37
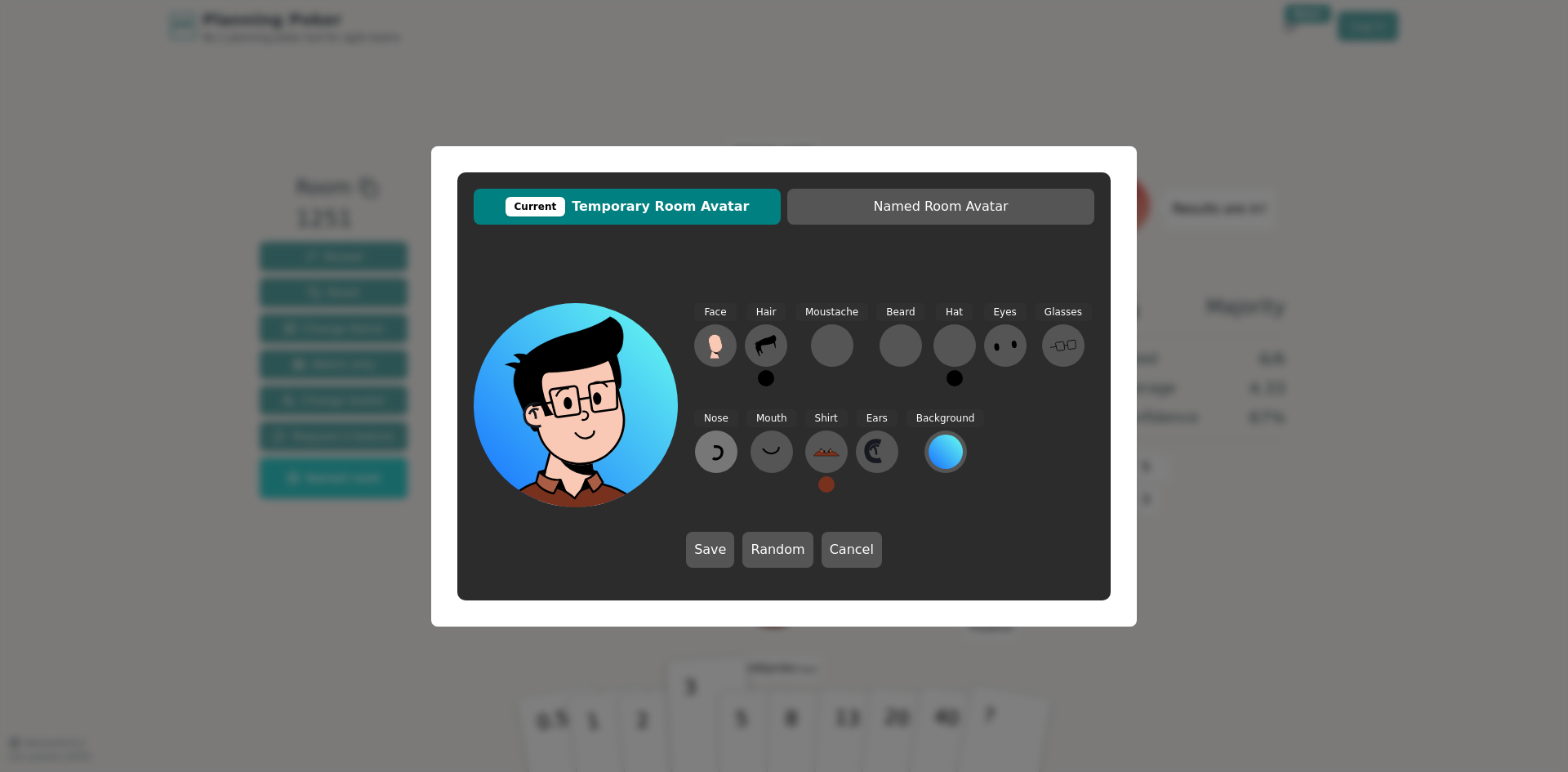
click at [728, 442] on icon at bounding box center [716, 452] width 26 height 26
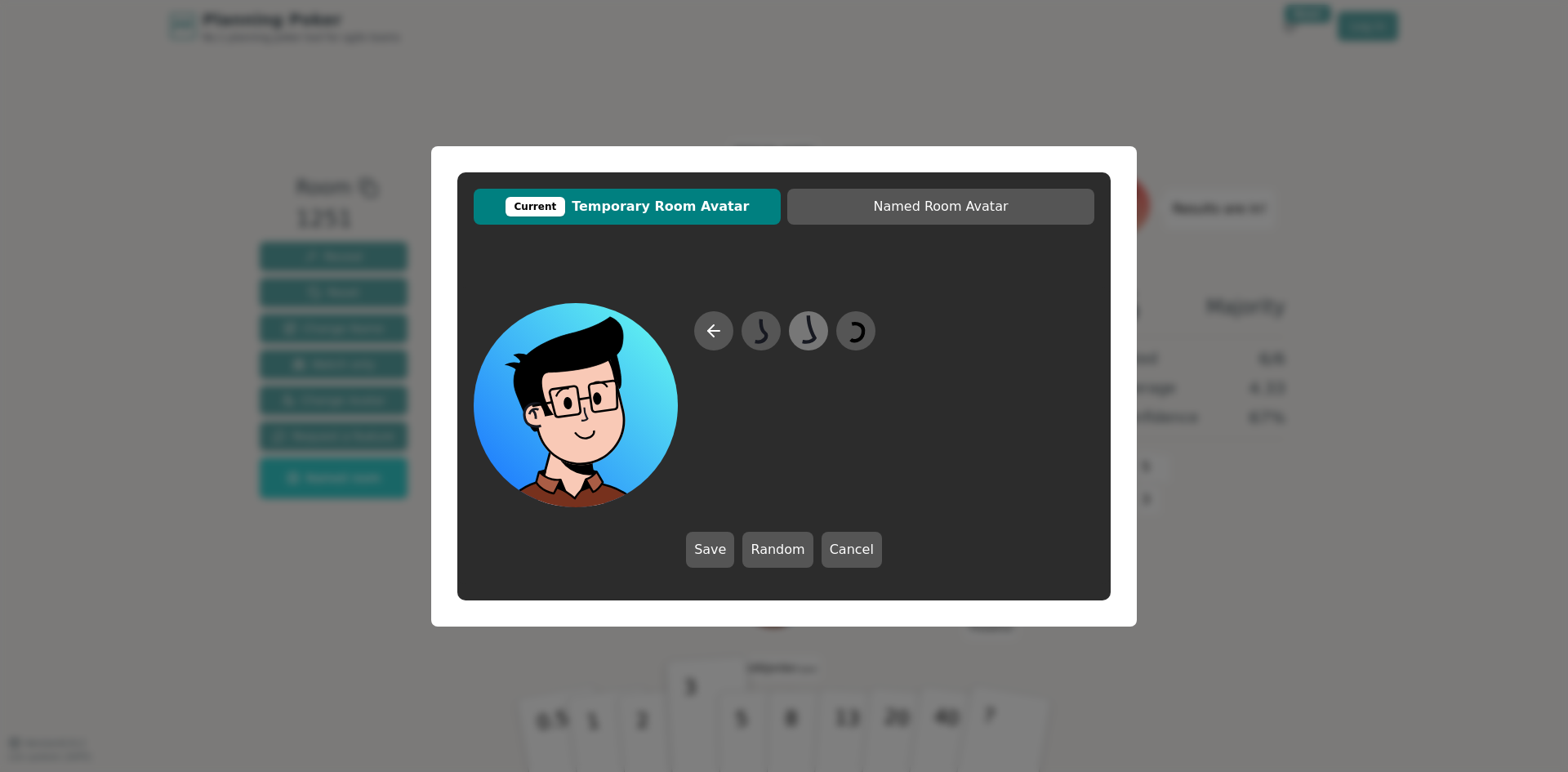
click at [816, 336] on icon at bounding box center [808, 330] width 32 height 37
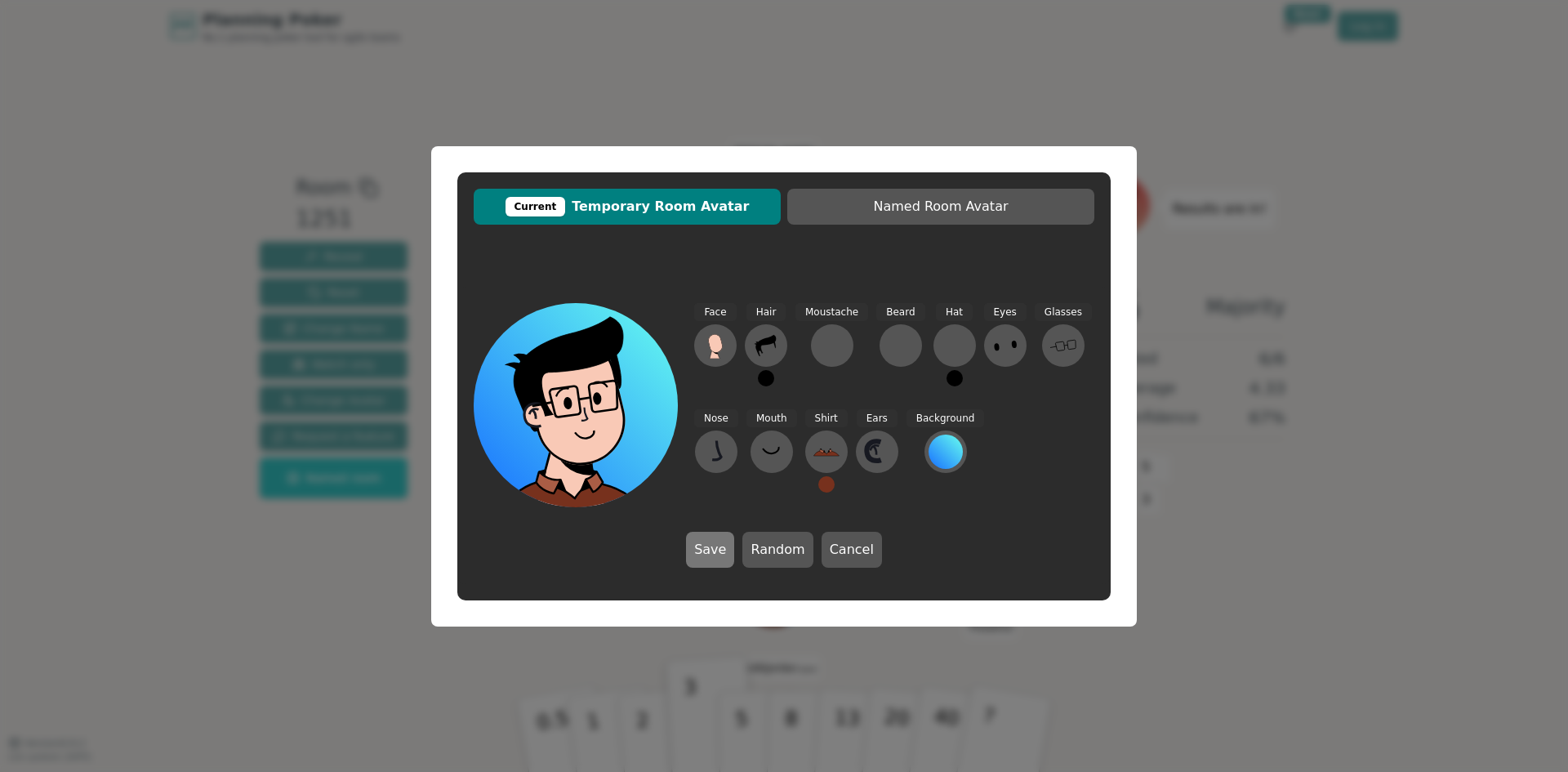
click at [701, 546] on button "Save" at bounding box center [709, 550] width 48 height 36
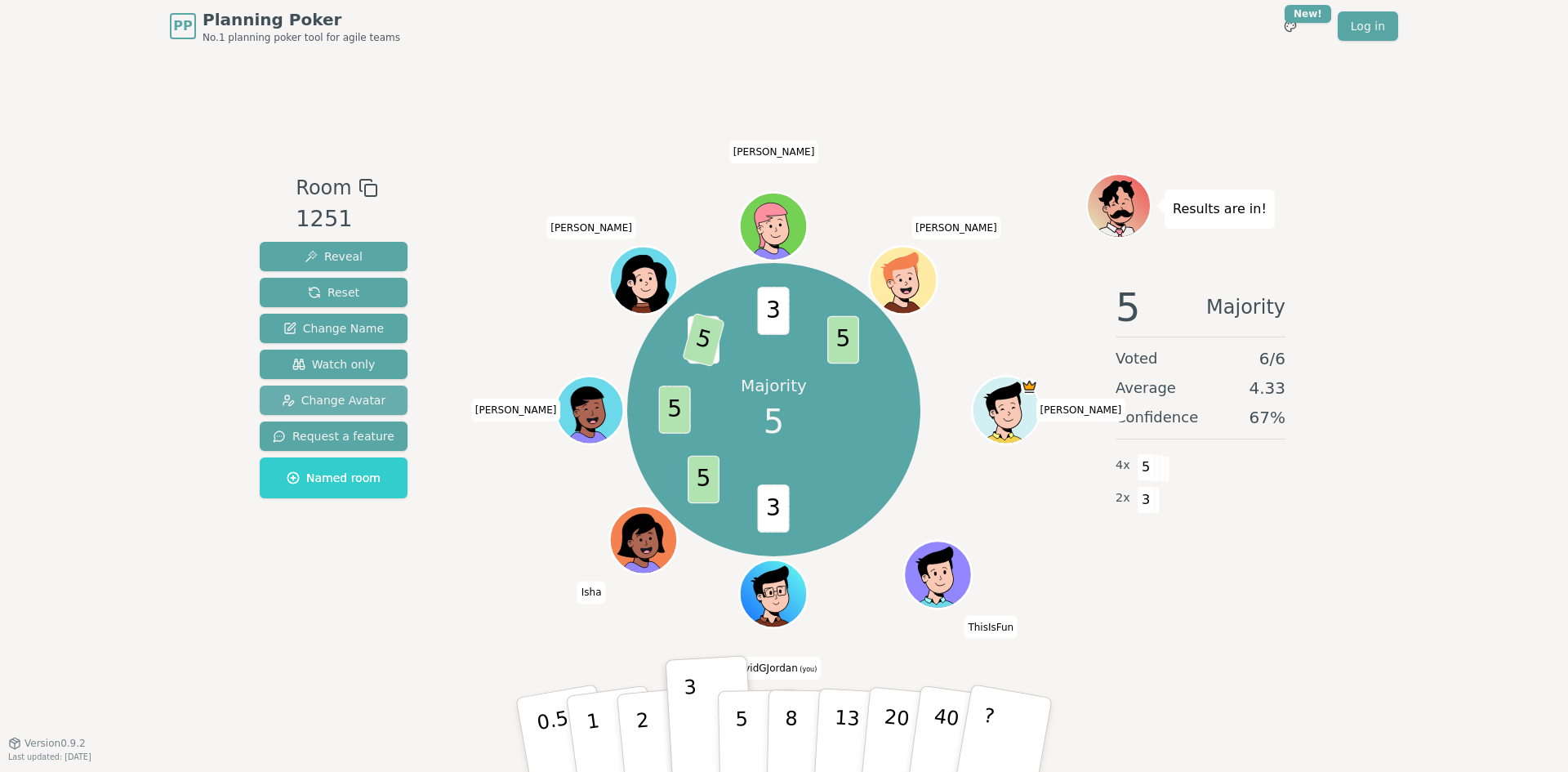
click at [319, 401] on span "Change Avatar" at bounding box center [334, 400] width 105 height 17
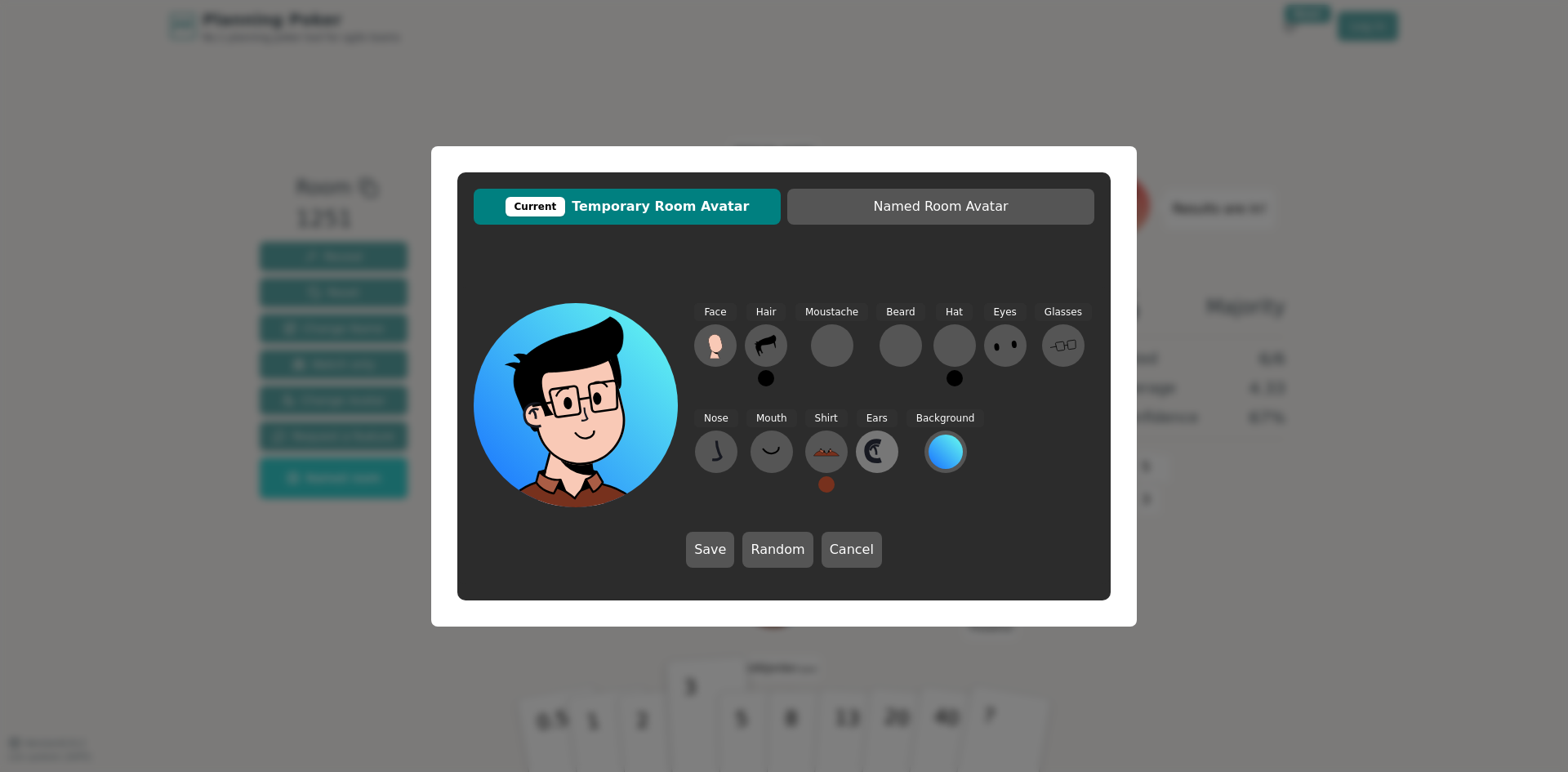
click at [874, 454] on icon at bounding box center [873, 451] width 3 height 8
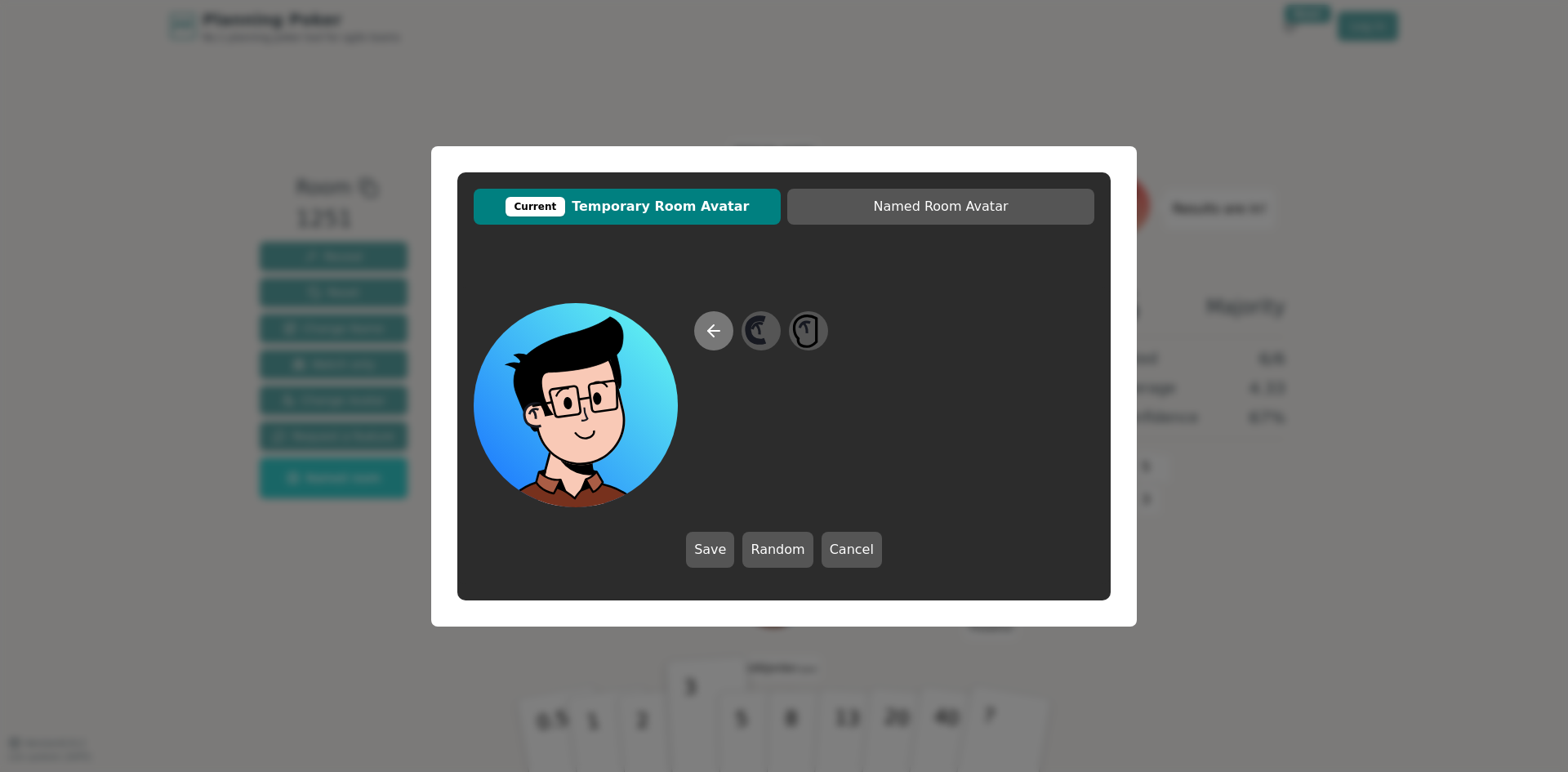
click at [702, 322] on button at bounding box center [713, 331] width 40 height 40
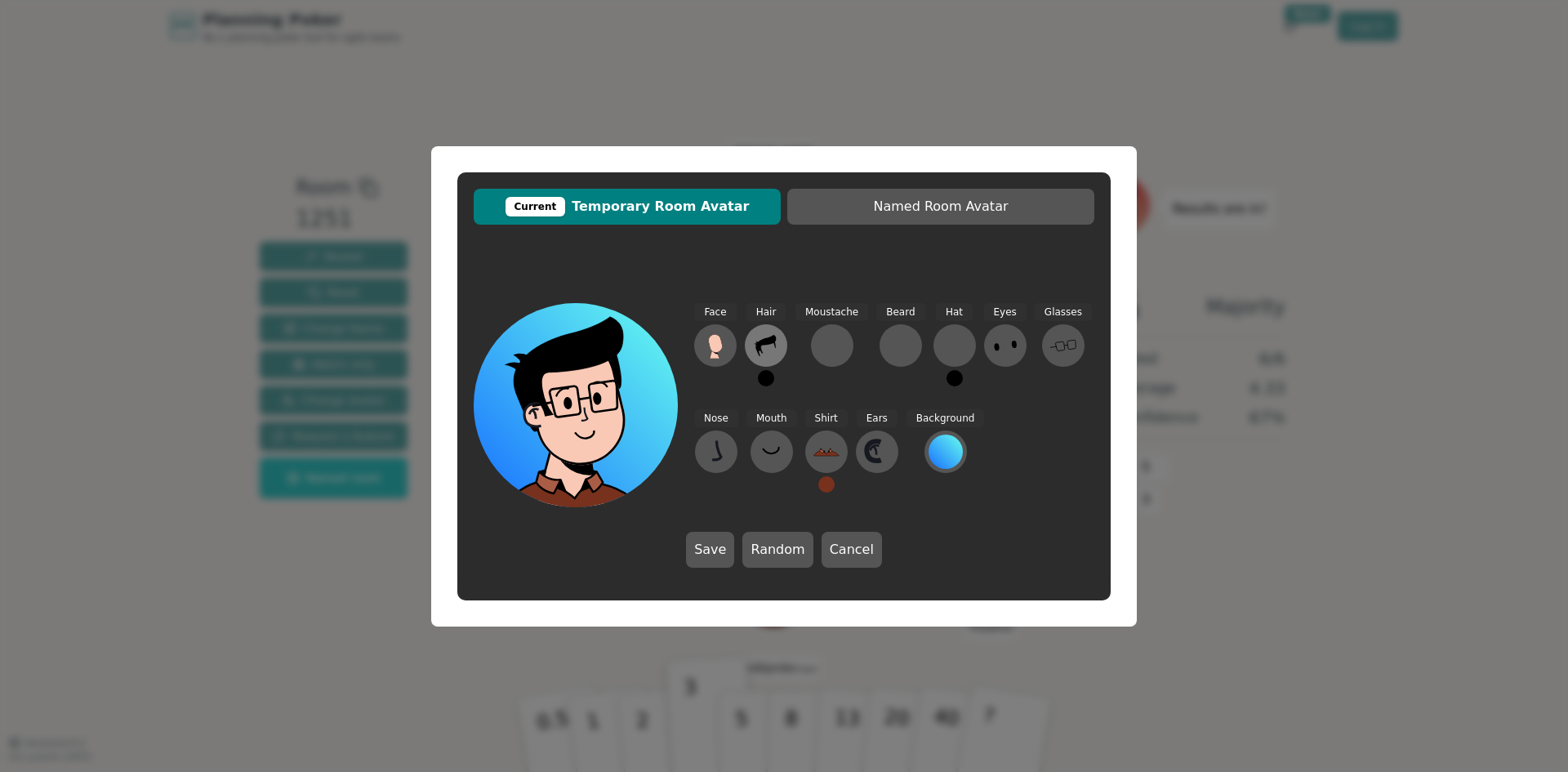
click at [782, 346] on button at bounding box center [766, 345] width 42 height 43
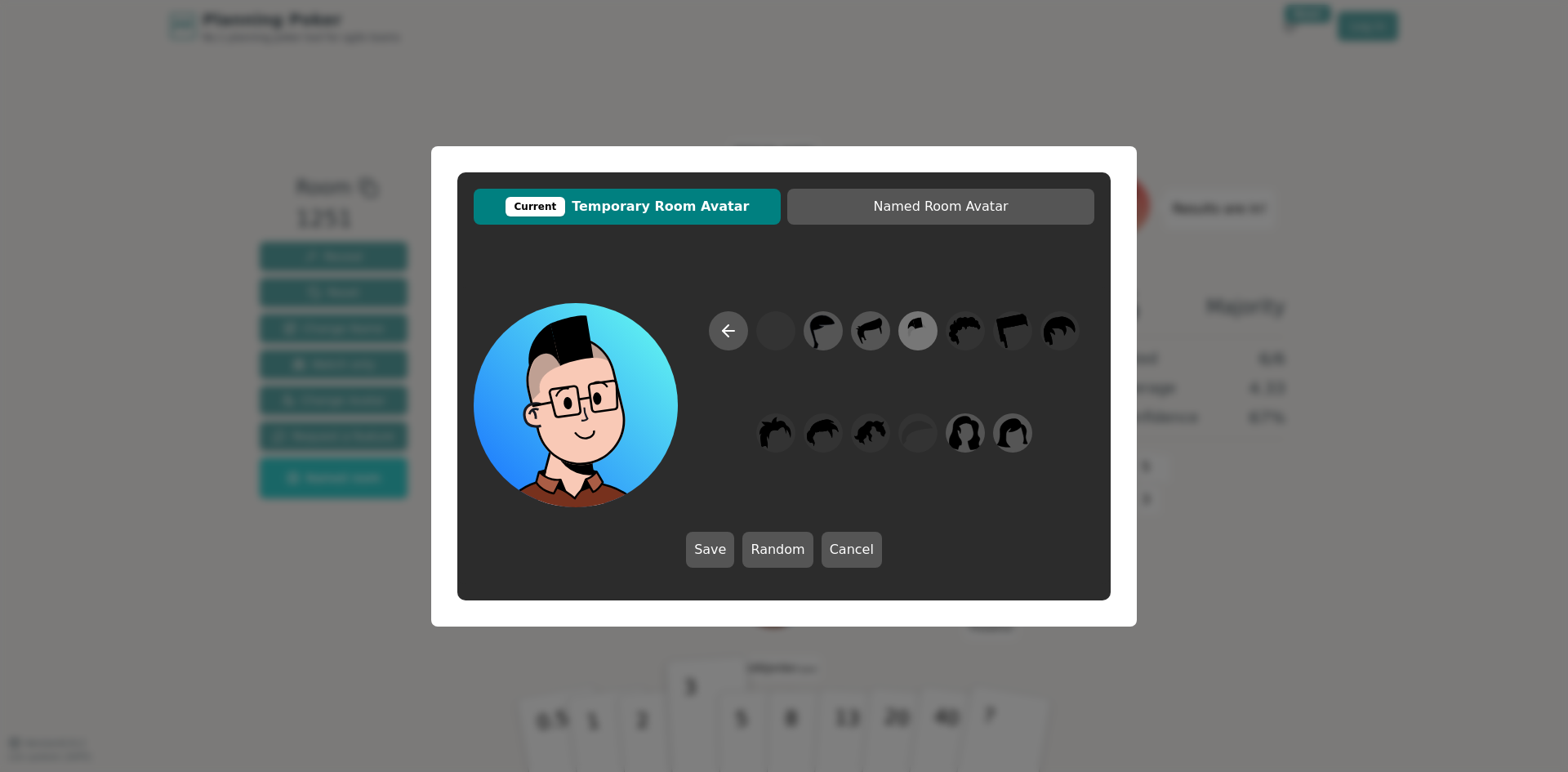
click at [918, 330] on icon at bounding box center [917, 330] width 32 height 37
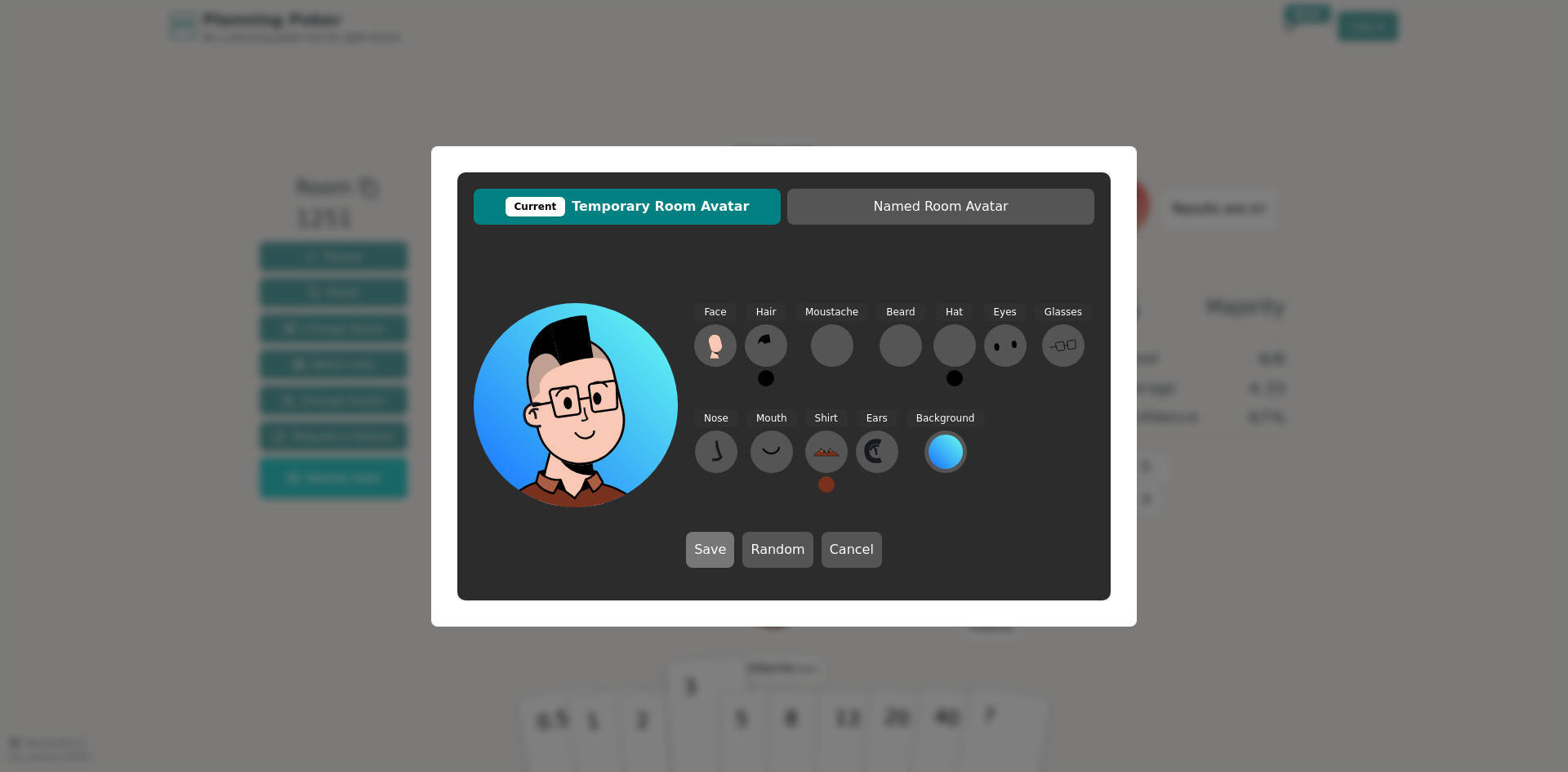
click at [708, 538] on button "Save" at bounding box center [709, 550] width 48 height 36
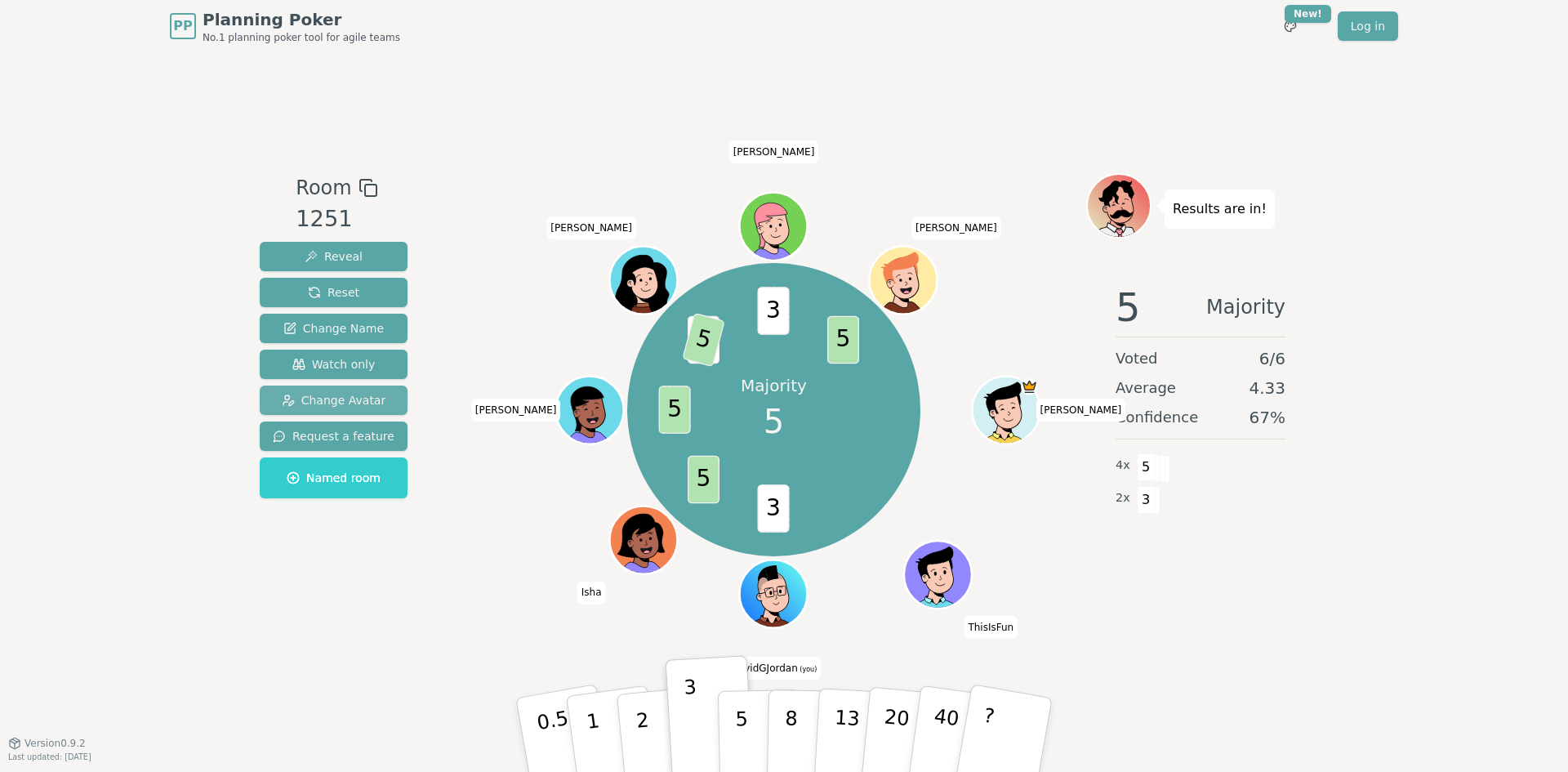
click at [358, 406] on span "Change Avatar" at bounding box center [334, 400] width 105 height 17
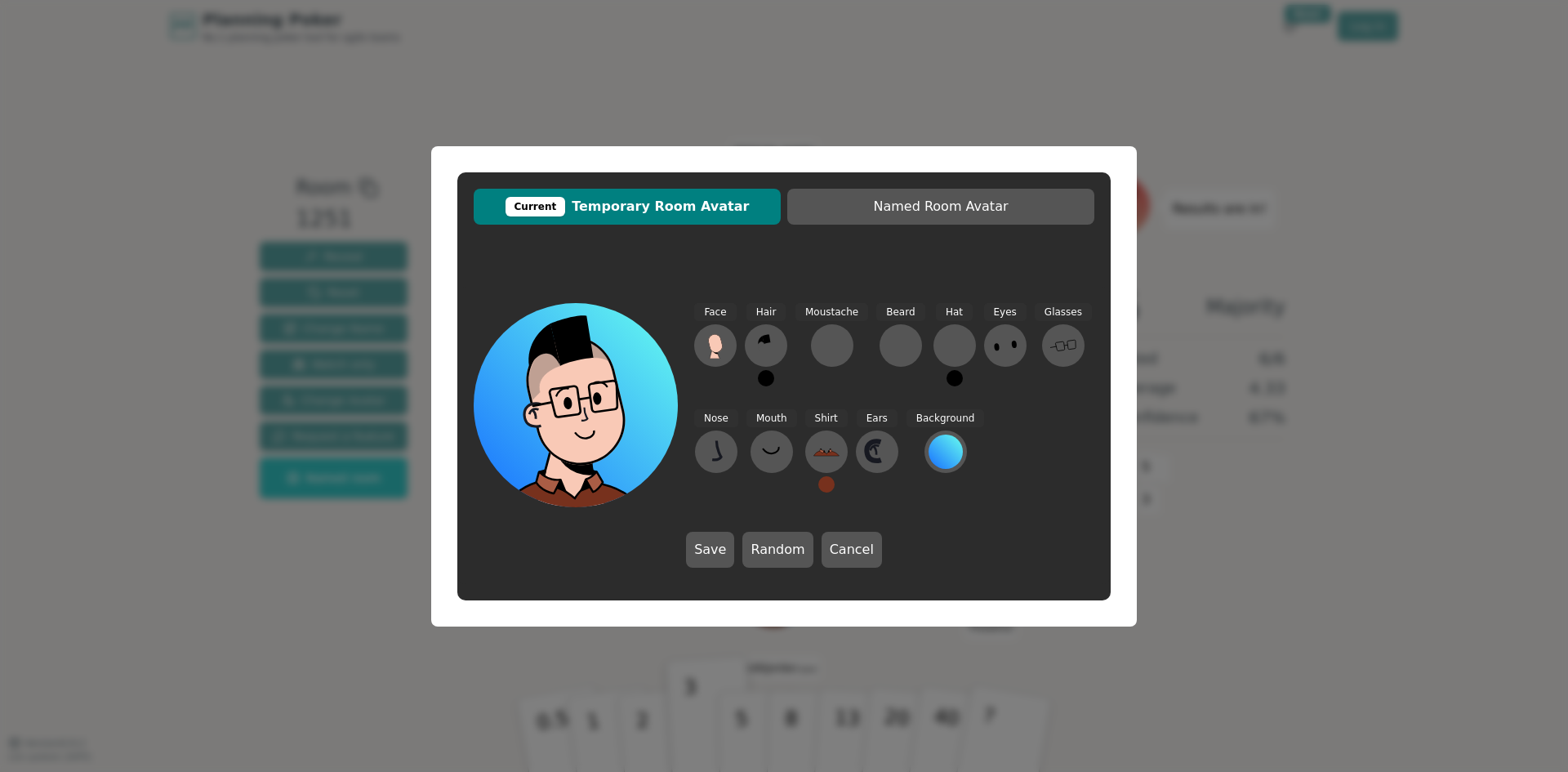
click at [770, 384] on button at bounding box center [766, 378] width 17 height 17
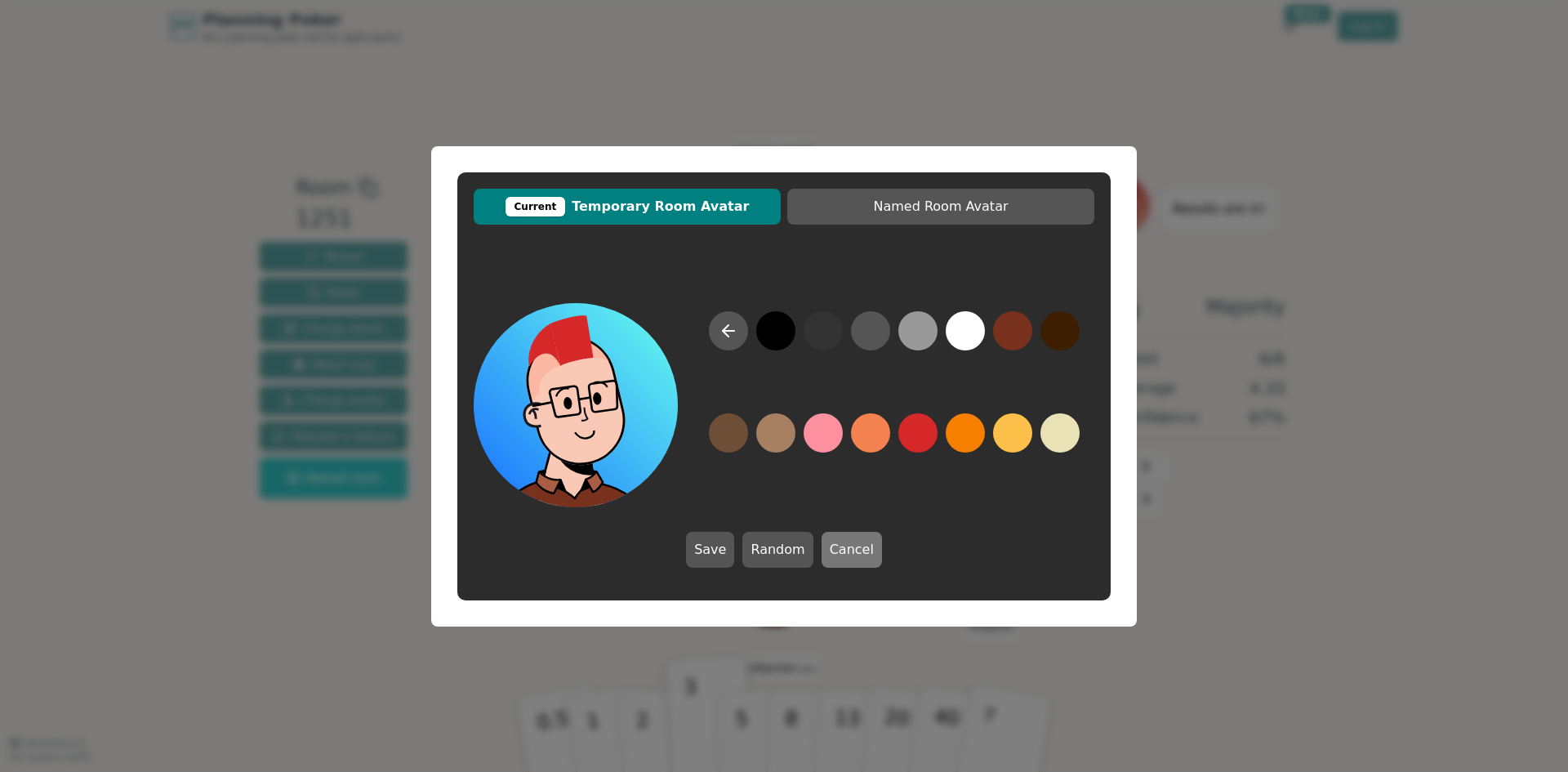
click at [844, 556] on button "Cancel" at bounding box center [851, 550] width 60 height 36
